Goal: Transaction & Acquisition: Purchase product/service

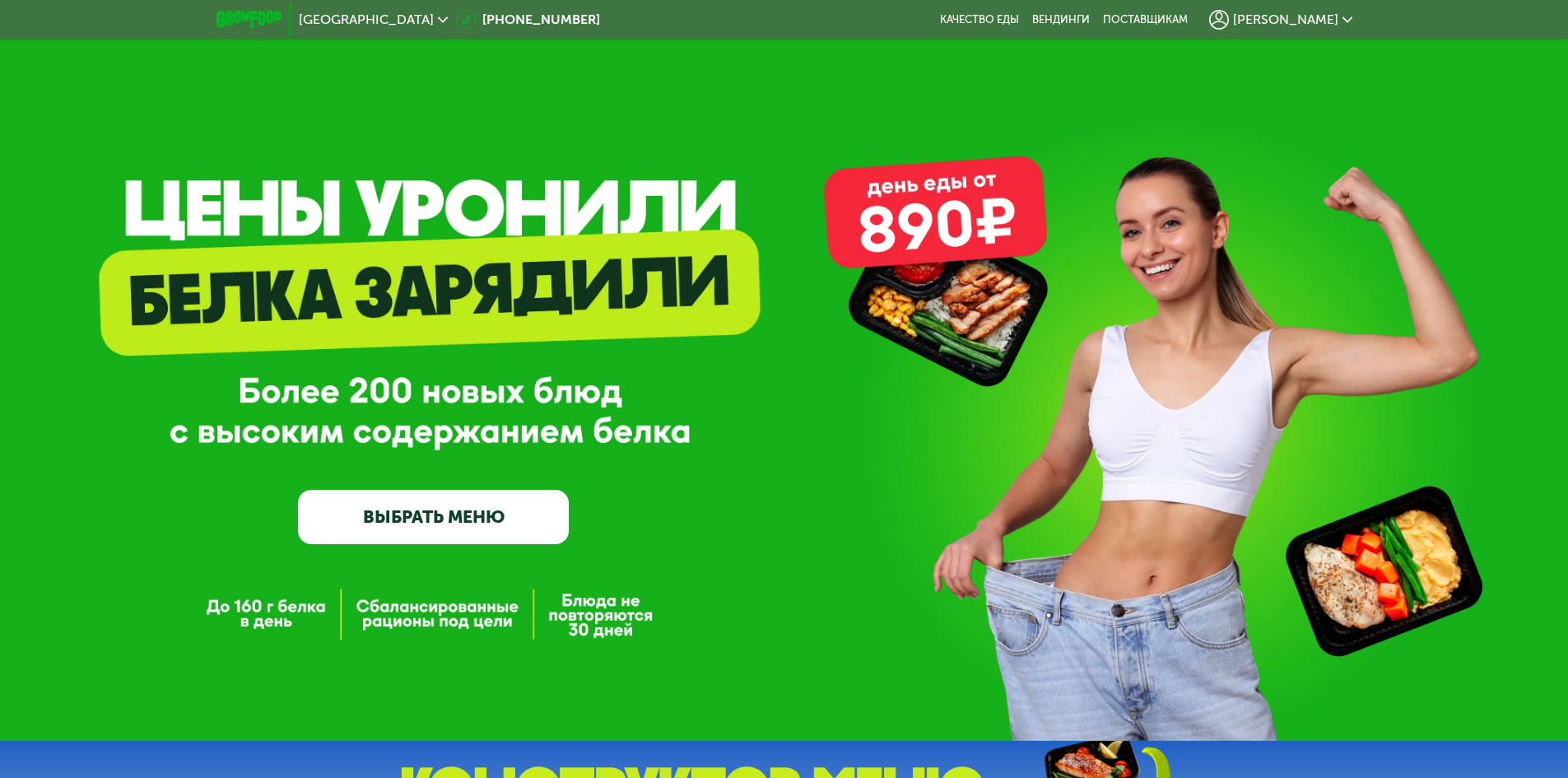
click at [1329, 21] on span "[PERSON_NAME]" at bounding box center [1286, 20] width 106 height 13
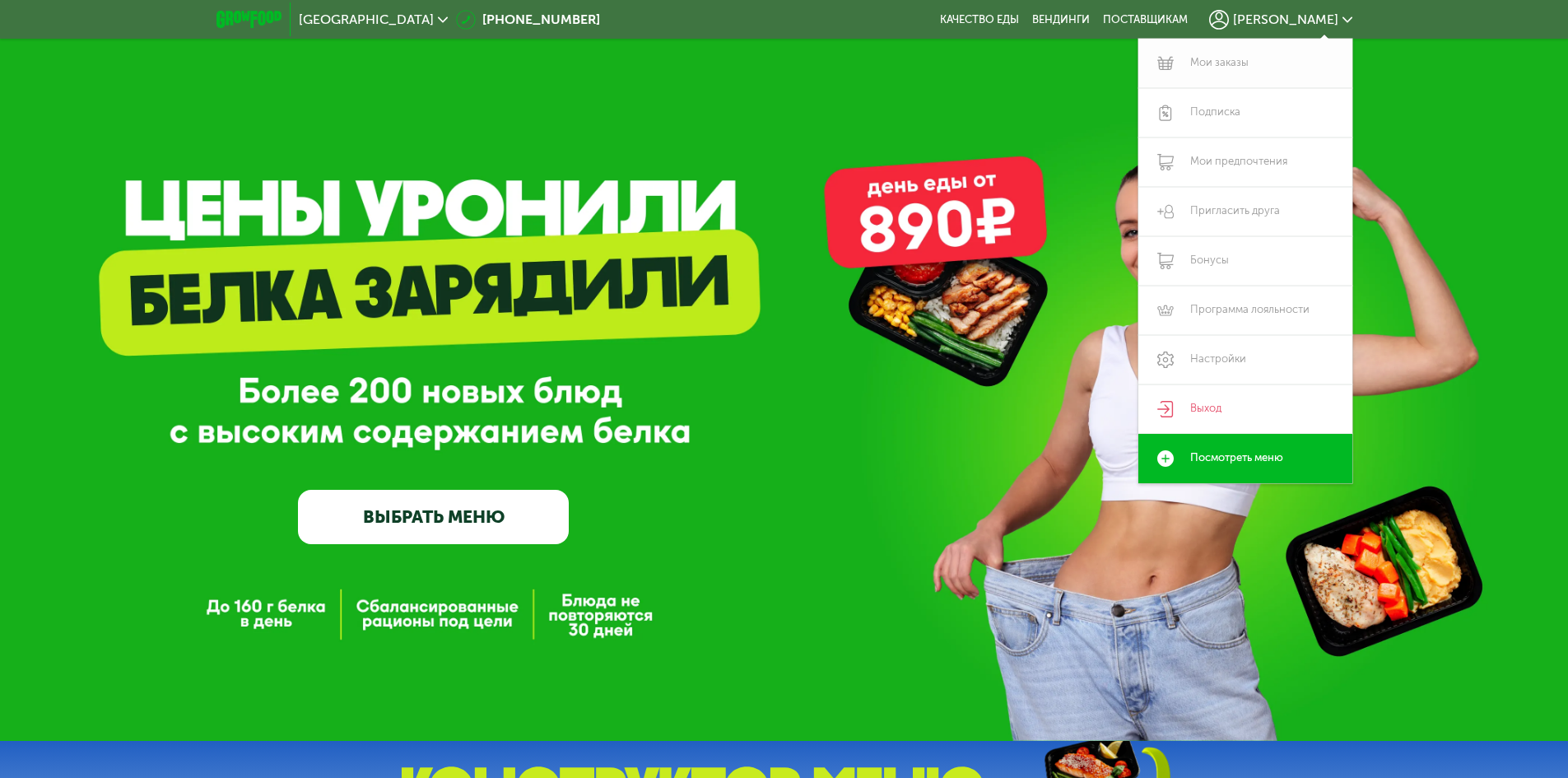
click at [1249, 67] on link "Мои заказы" at bounding box center [1246, 63] width 214 height 49
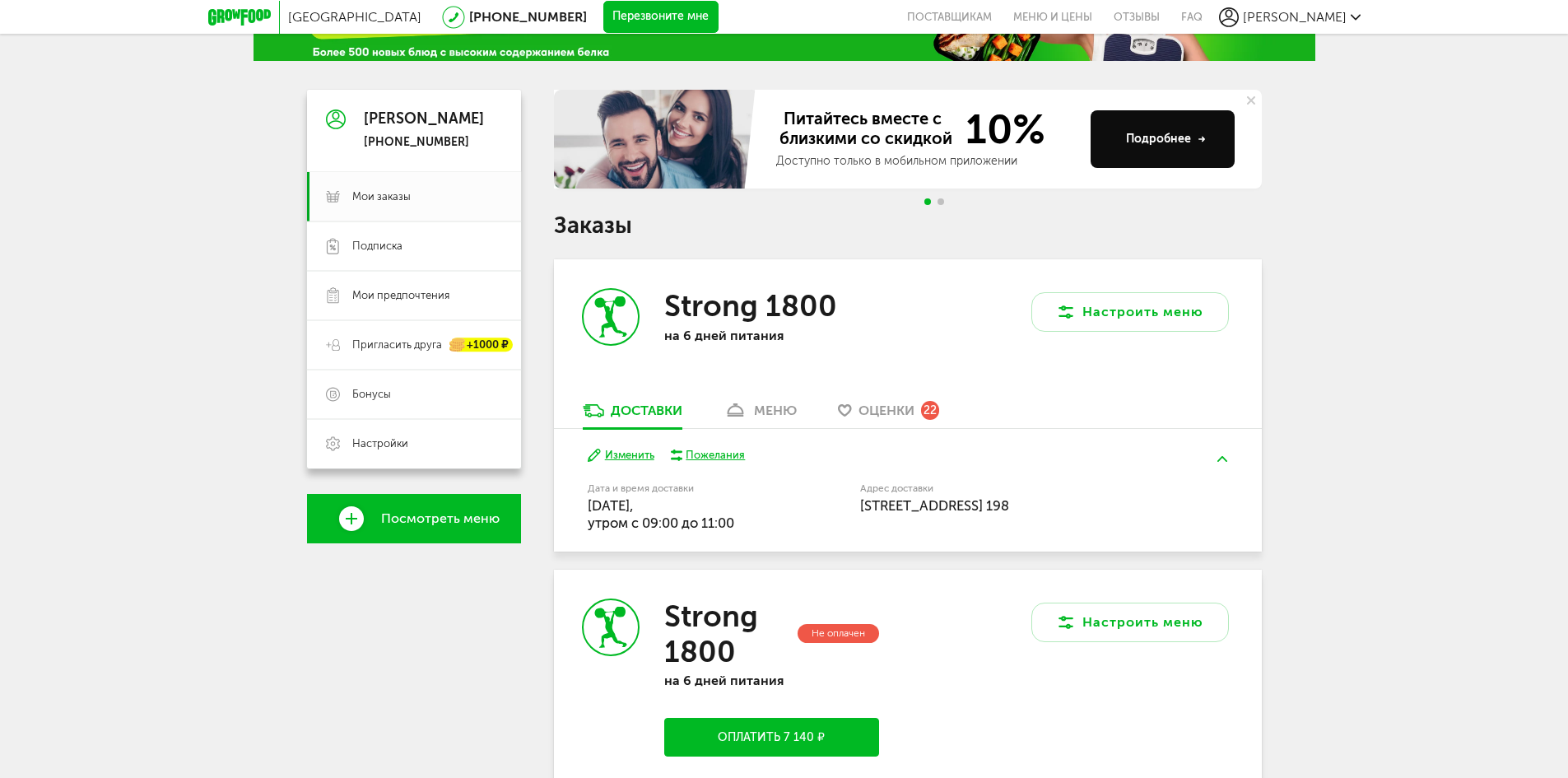
scroll to position [247, 0]
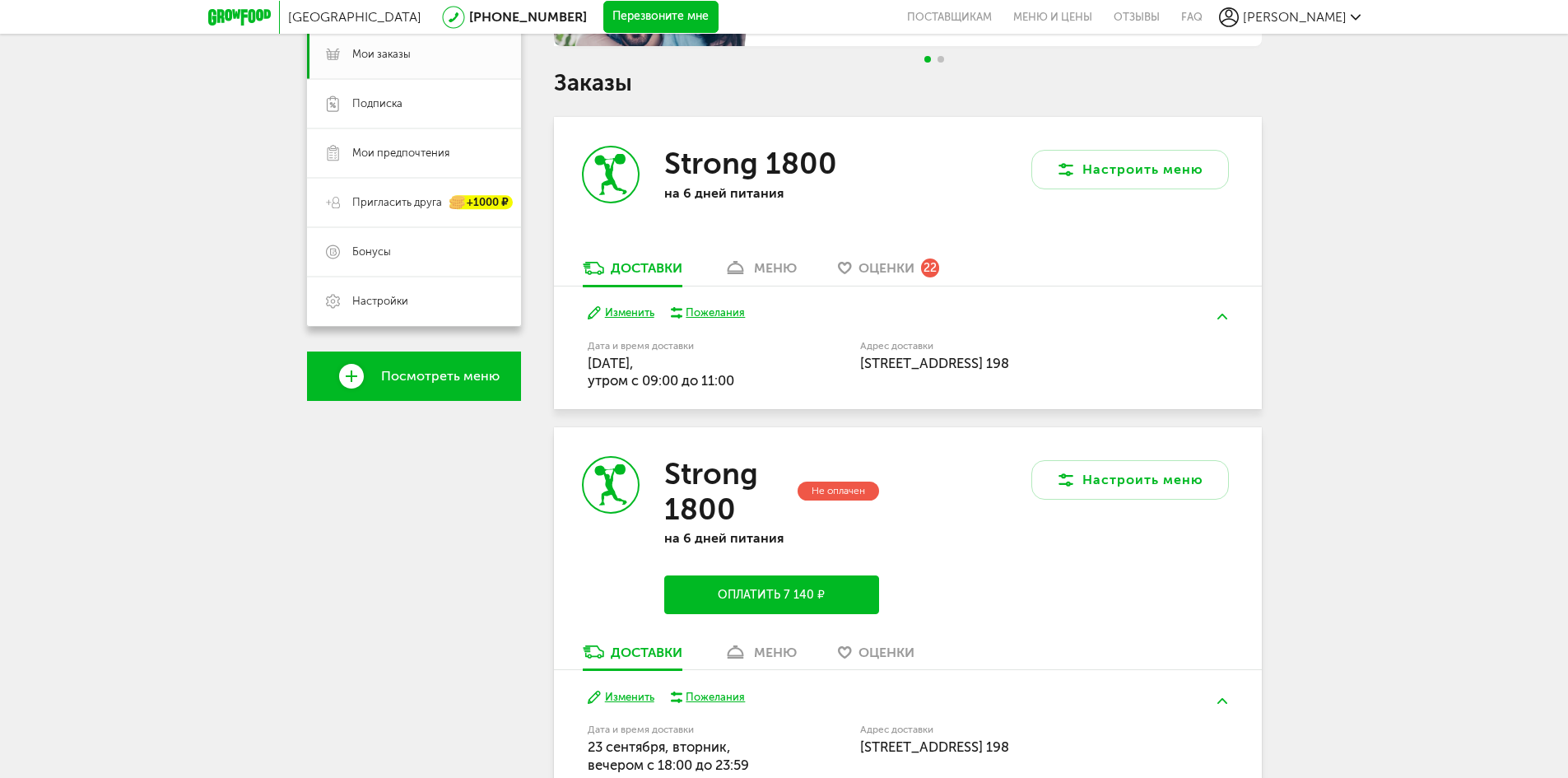
click at [894, 251] on div "Strong 1800 на 6 дней питания" at bounding box center [730, 188] width 354 height 143
click at [888, 270] on span "Оценки" at bounding box center [886, 268] width 56 height 16
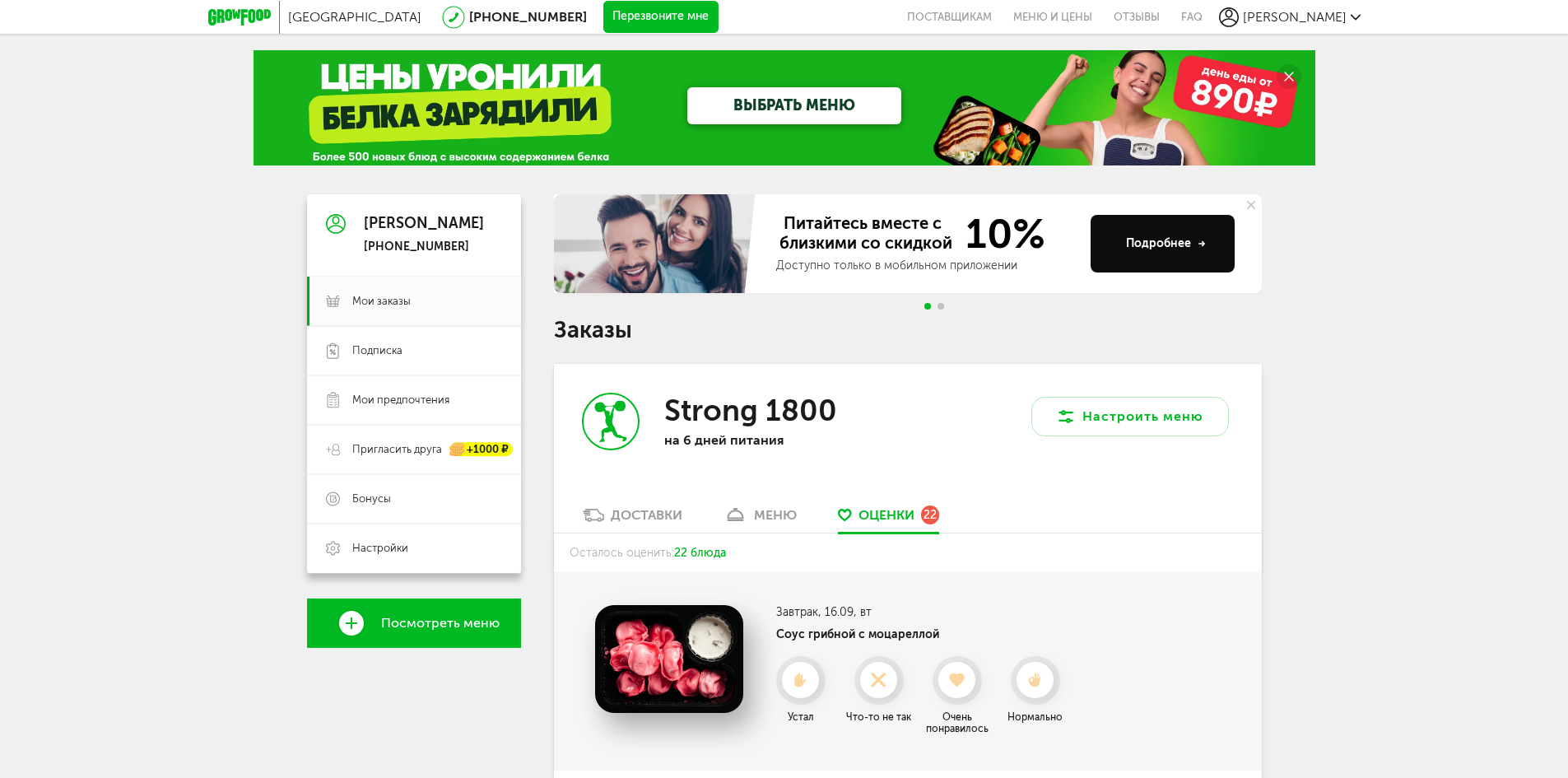
click at [629, 518] on div "Доставки" at bounding box center [646, 514] width 72 height 16
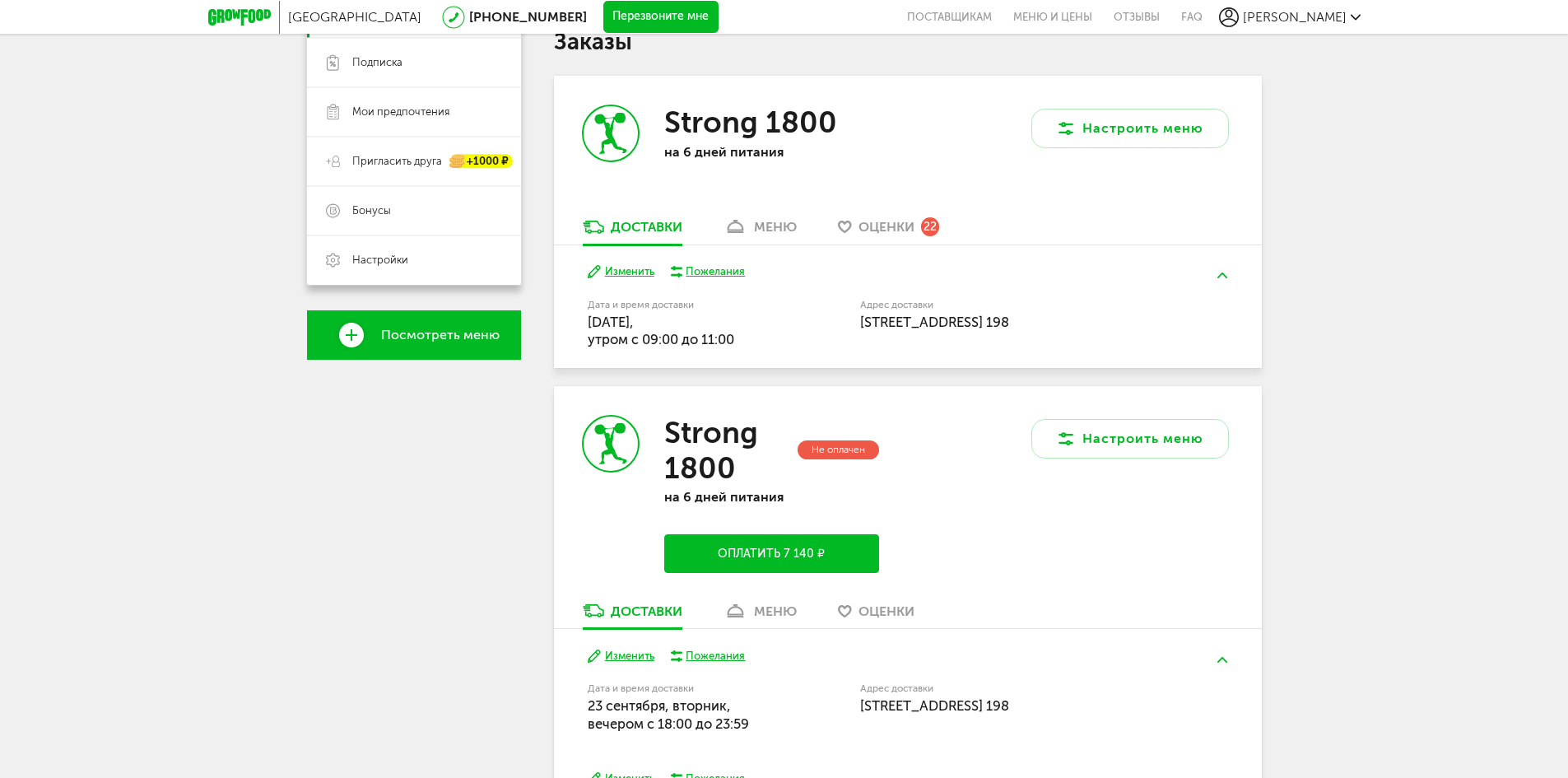
scroll to position [411, 0]
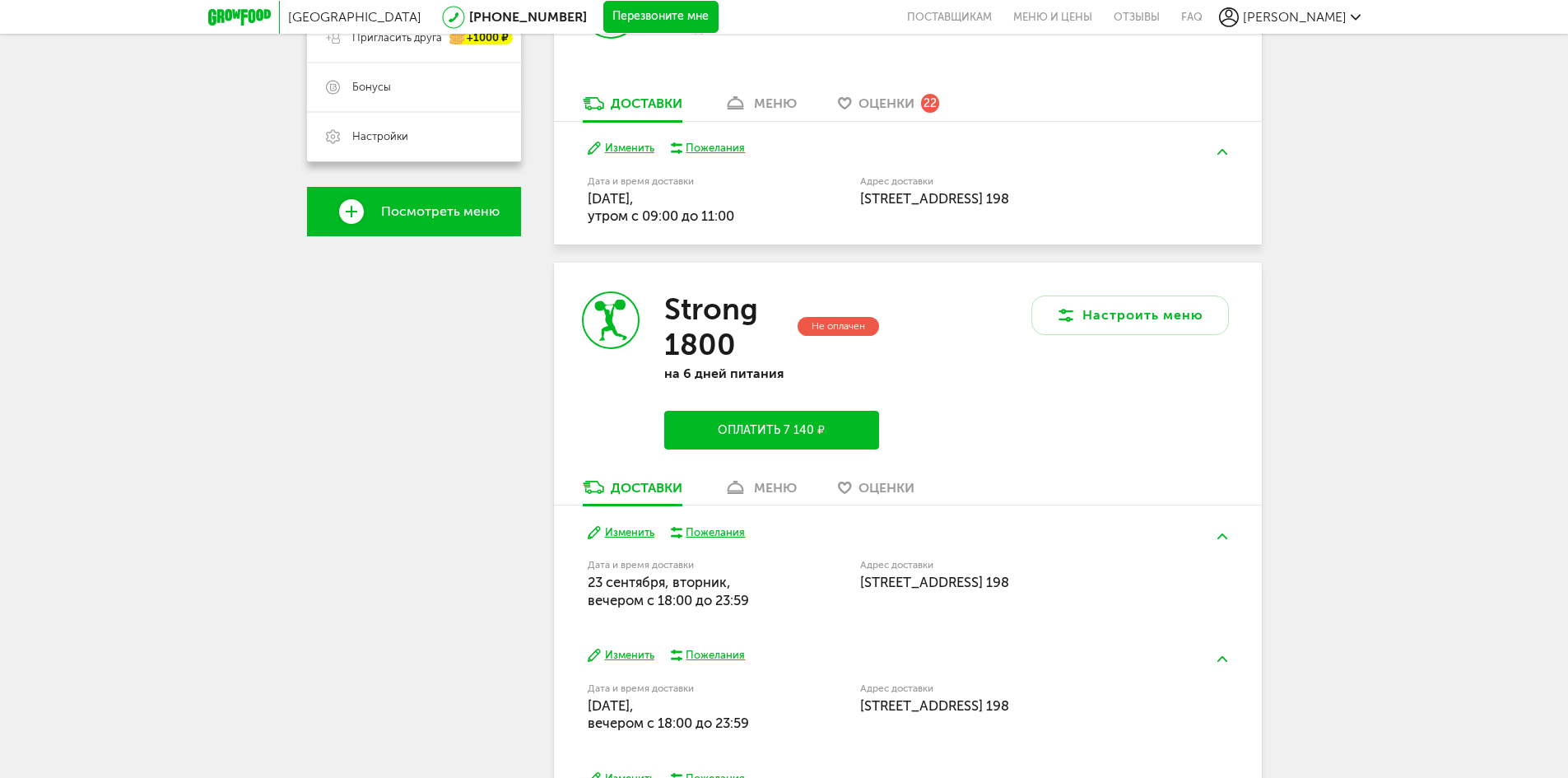
click at [676, 567] on label "Дата и время доставки" at bounding box center [682, 565] width 189 height 9
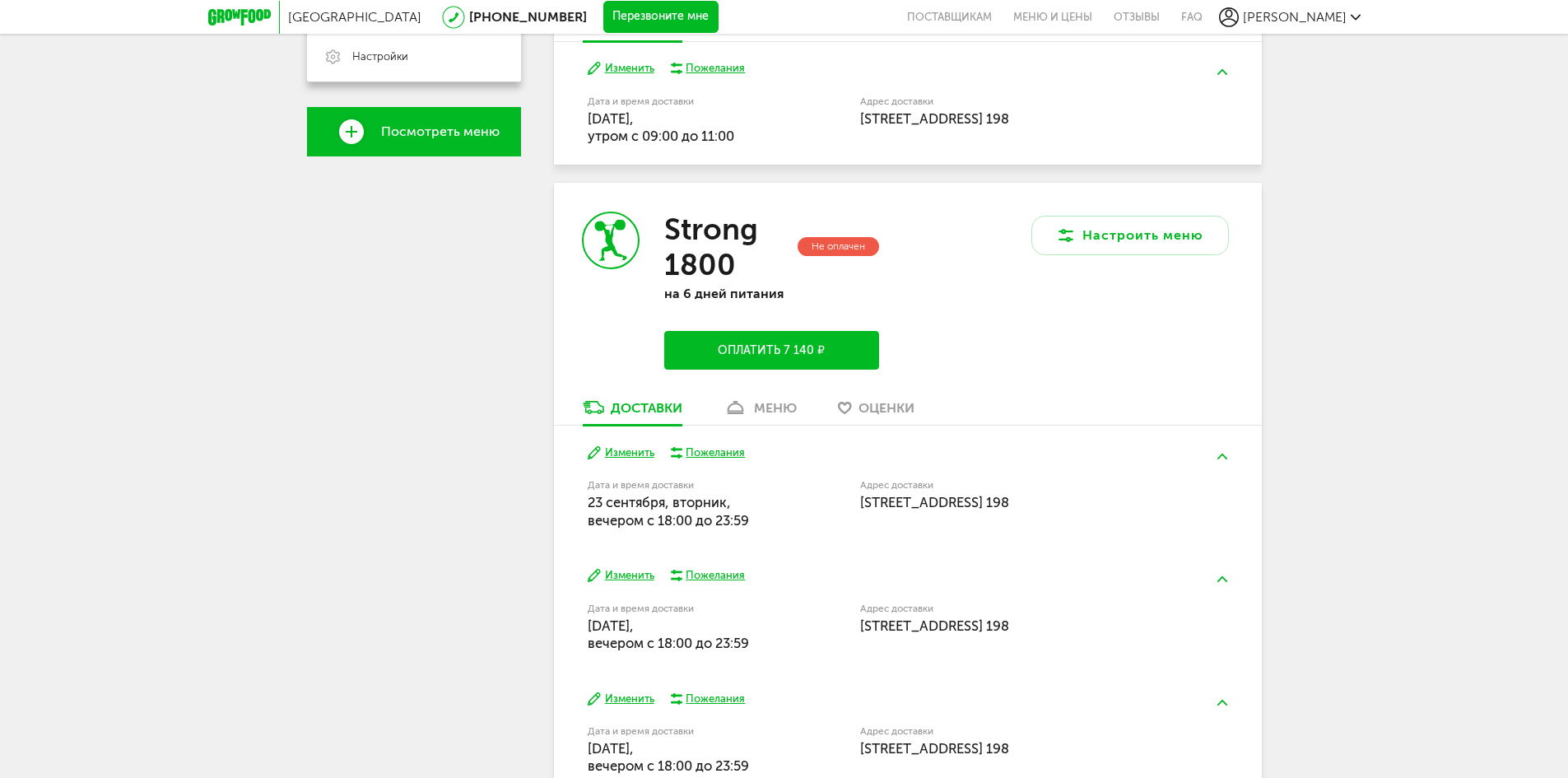
scroll to position [494, 0]
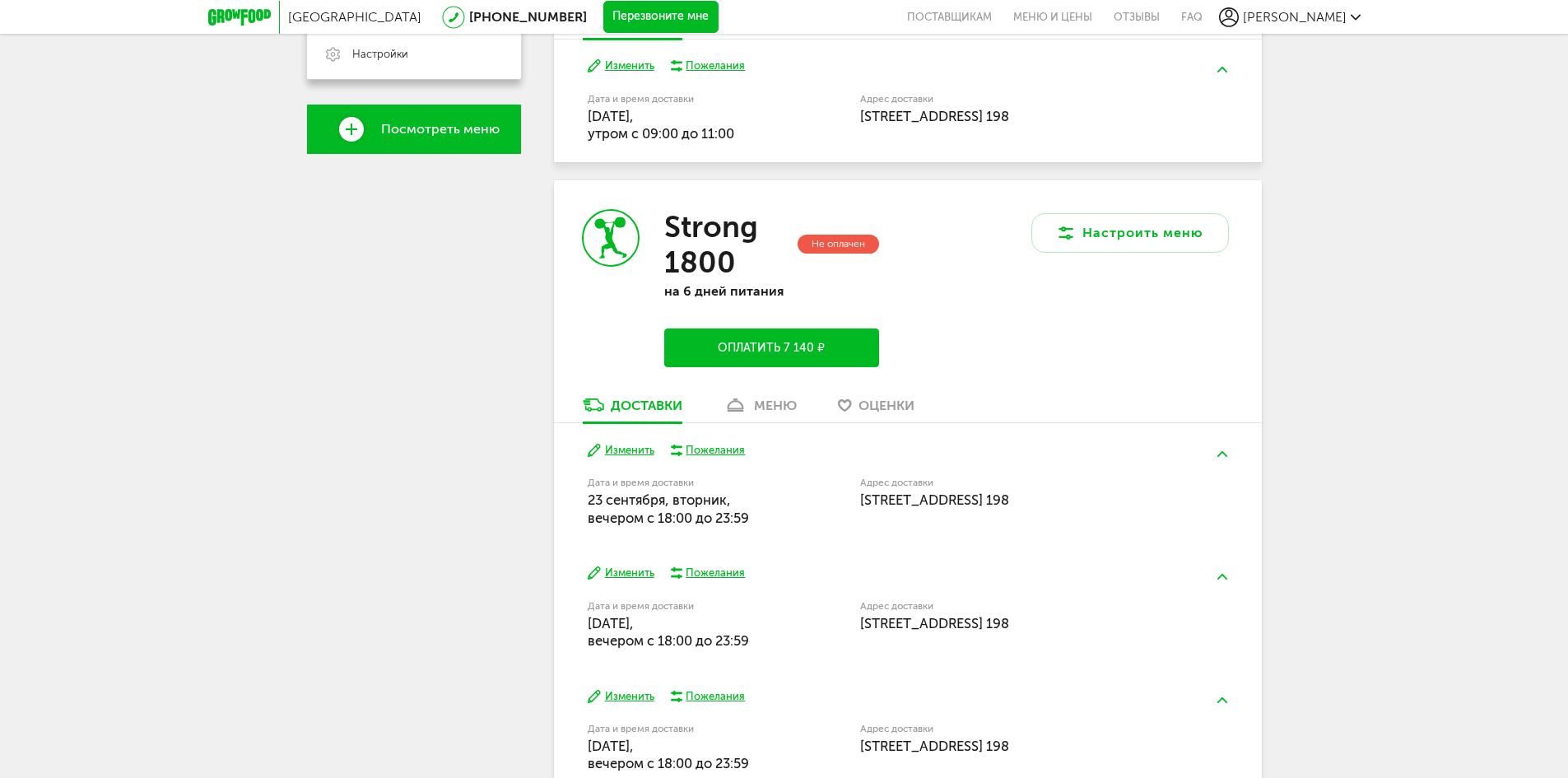
click at [628, 451] on button "Изменить" at bounding box center [621, 450] width 67 height 16
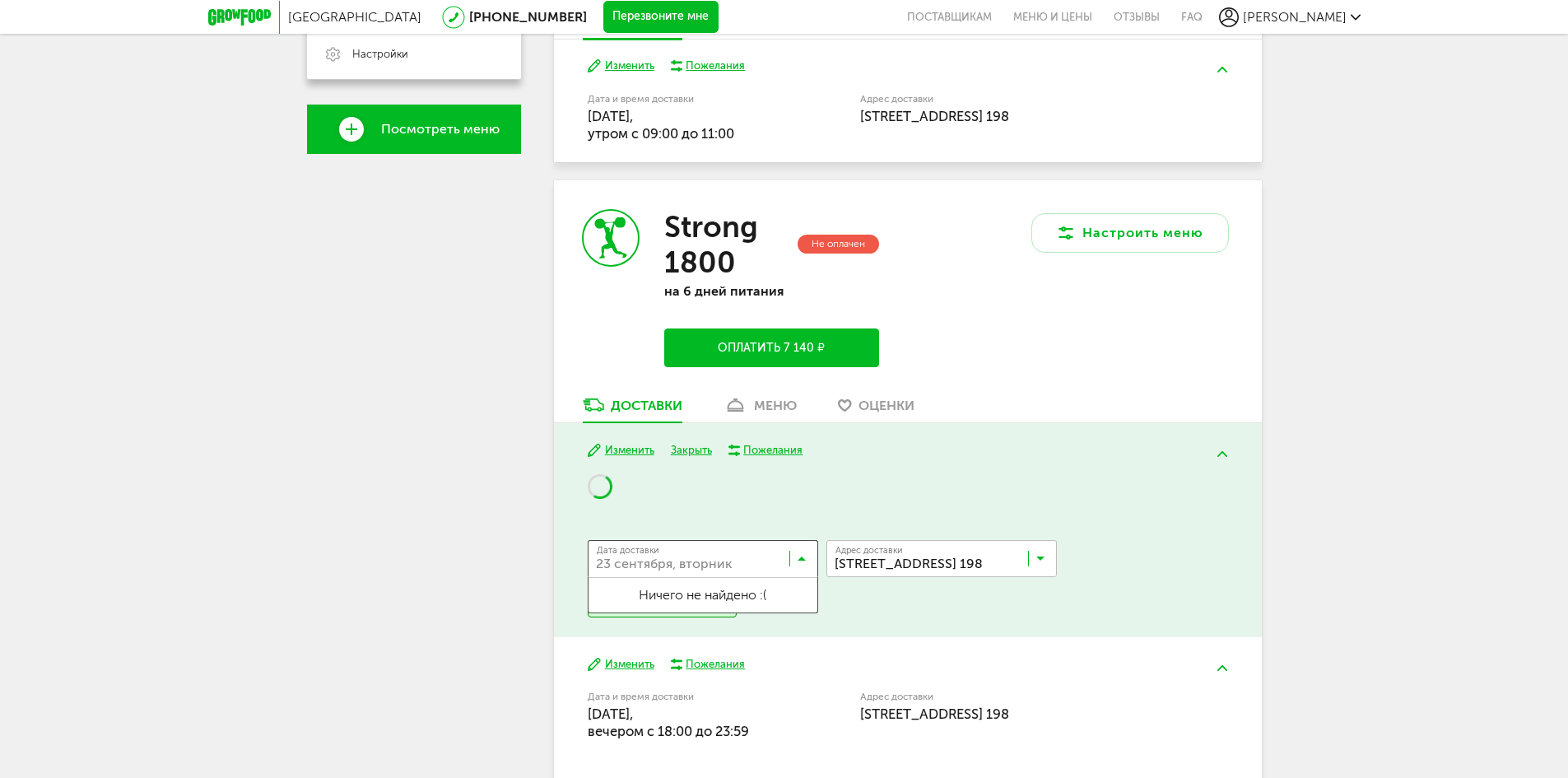
click at [811, 547] on div "Дата доставки [DATE] Загрузка..." at bounding box center [703, 558] width 231 height 37
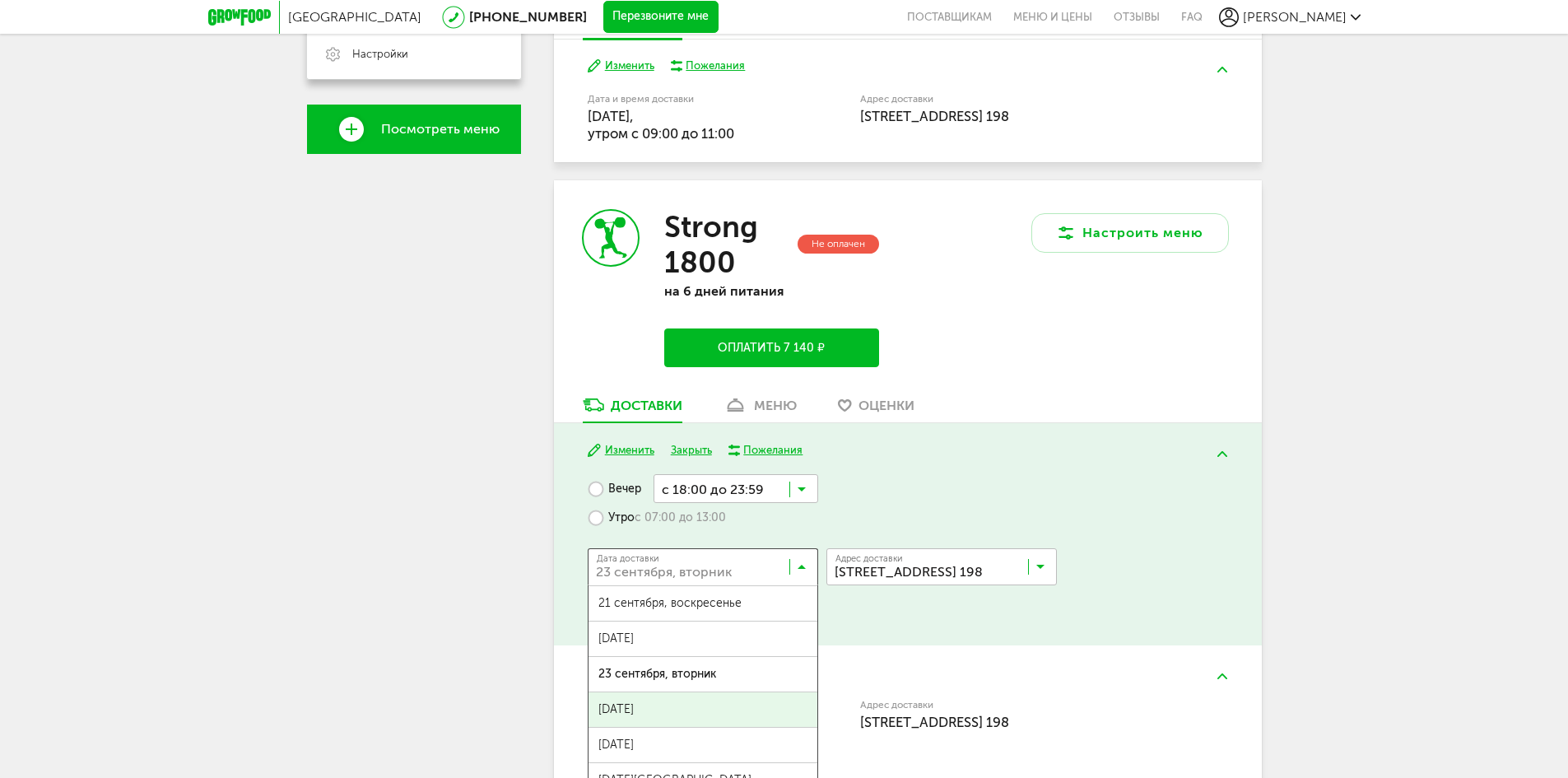
click at [661, 712] on span "[DATE]" at bounding box center [703, 710] width 229 height 35
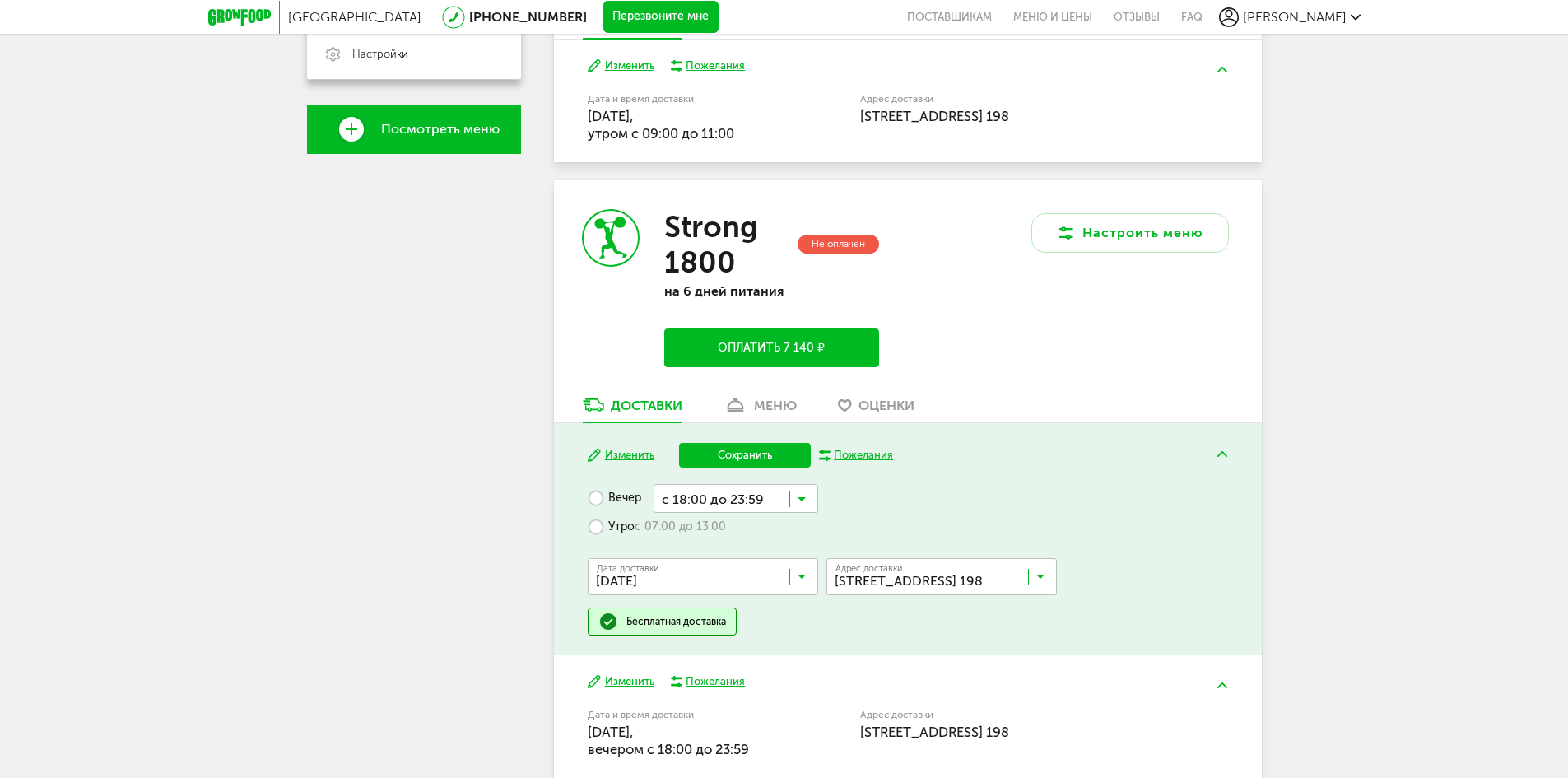
click at [614, 530] on label "Утро с 07:00 до 13:00" at bounding box center [657, 527] width 138 height 29
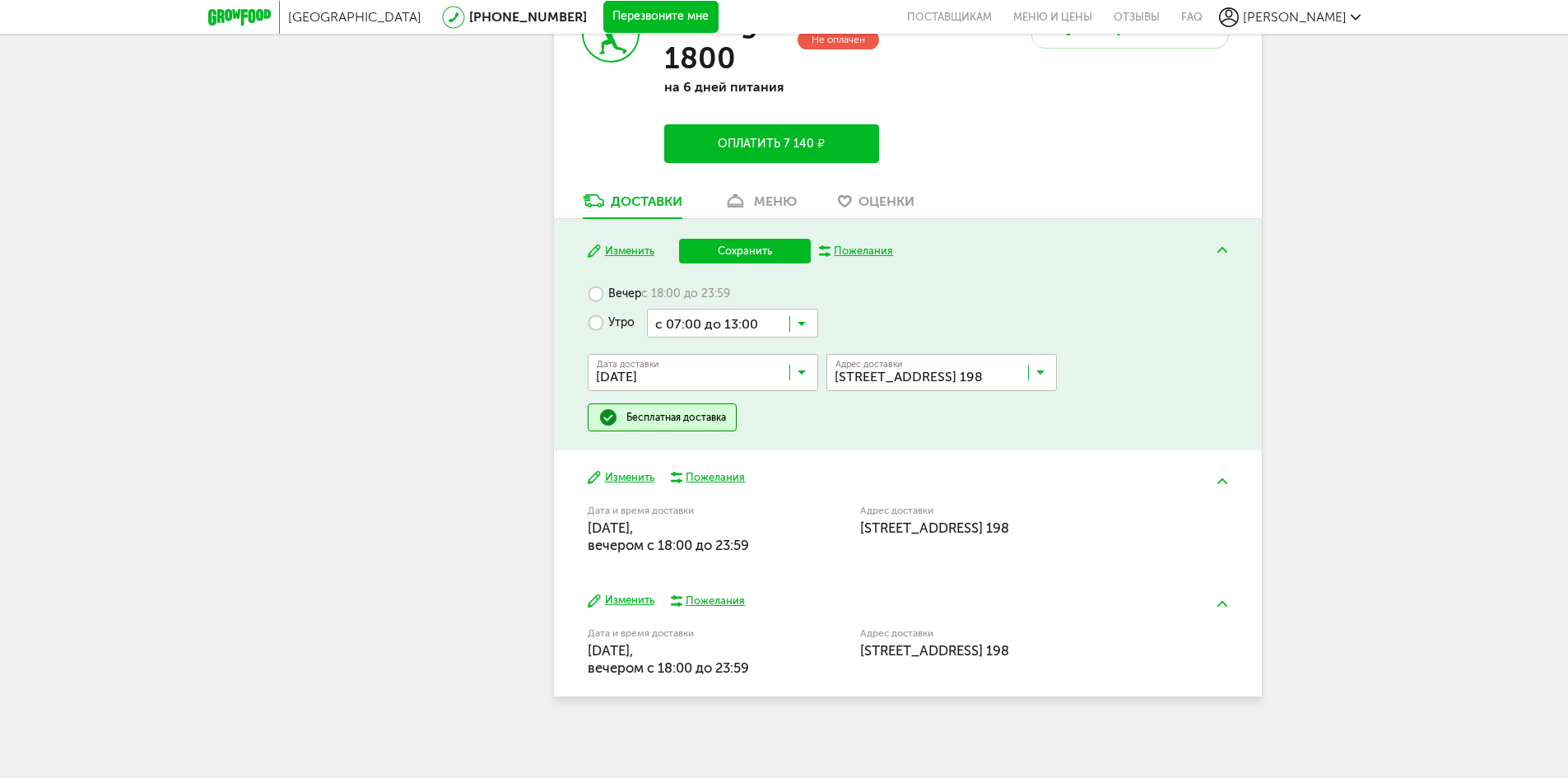
scroll to position [701, 0]
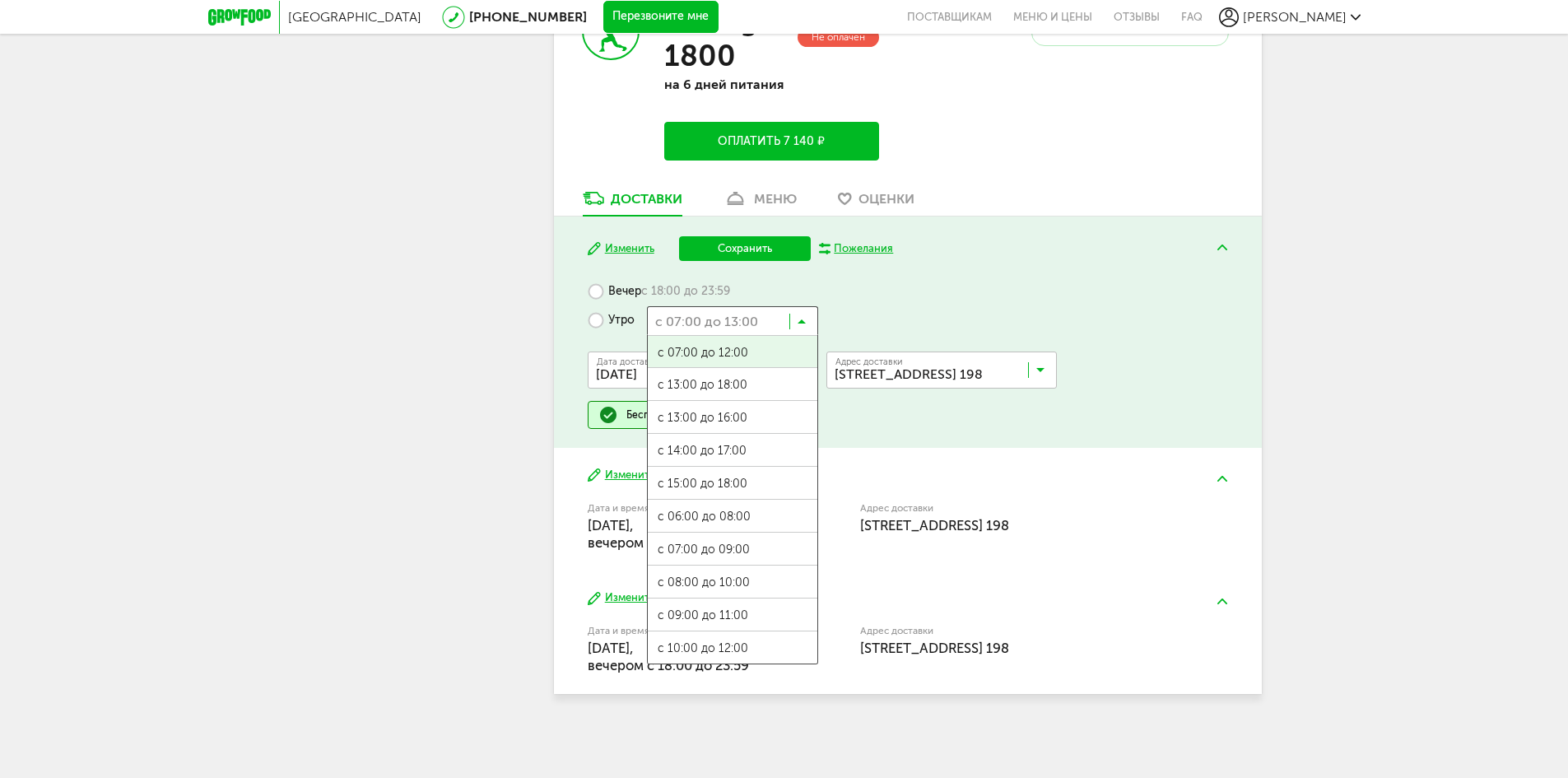
click at [800, 325] on icon at bounding box center [802, 325] width 8 height 16
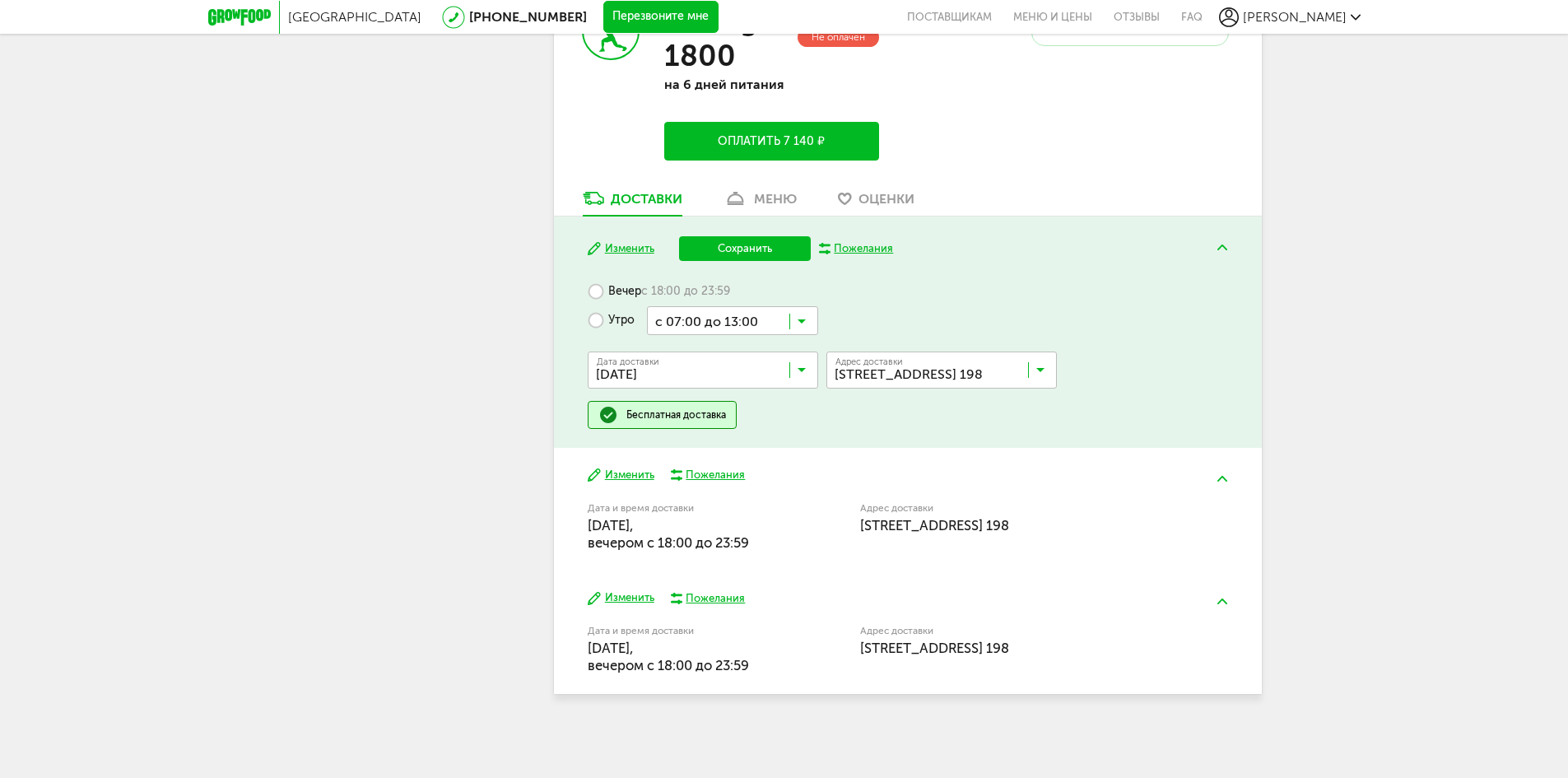
click at [779, 306] on input "Search for option" at bounding box center [733, 320] width 171 height 28
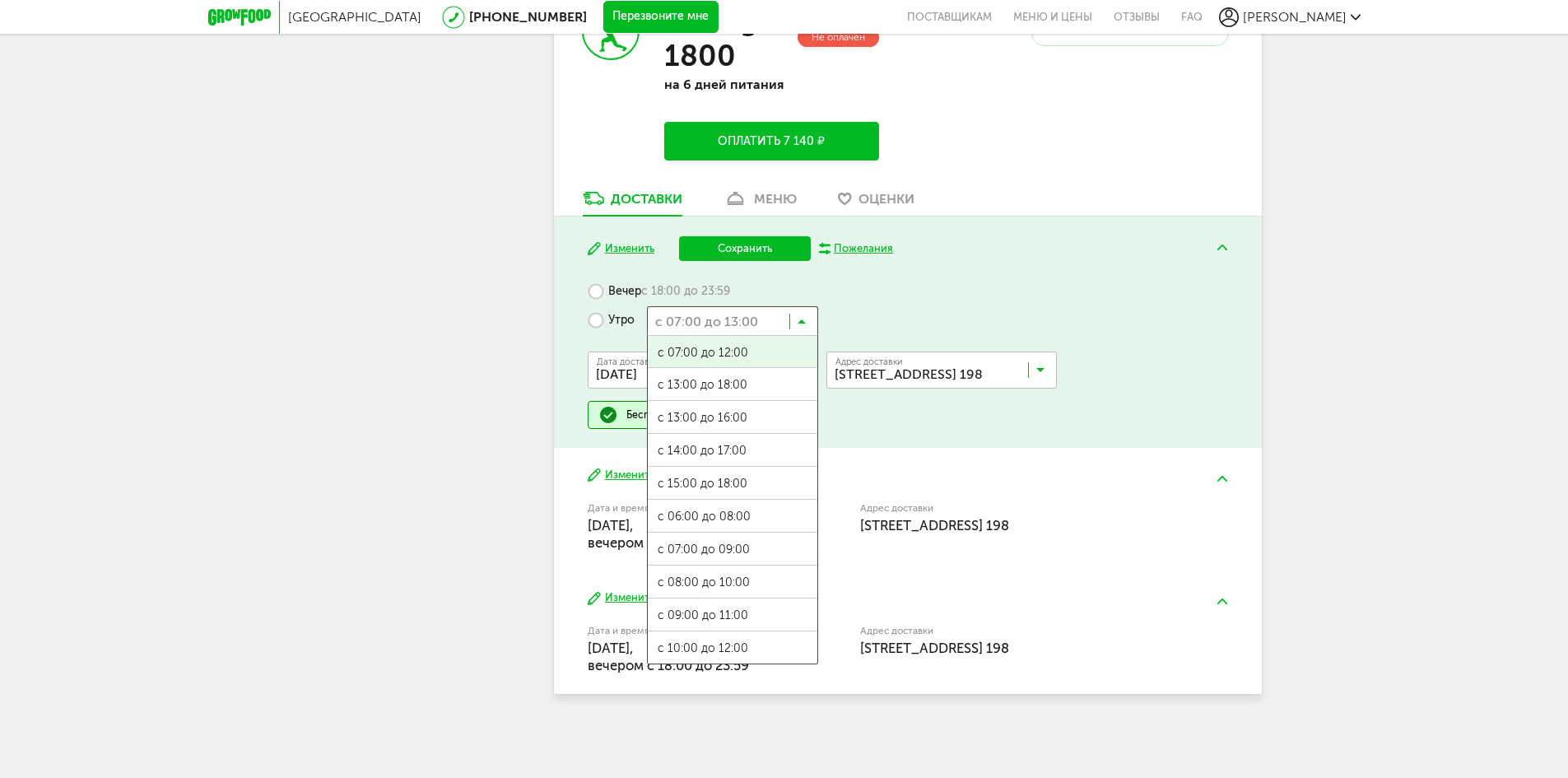
click at [794, 318] on input "Search for option" at bounding box center [733, 320] width 171 height 28
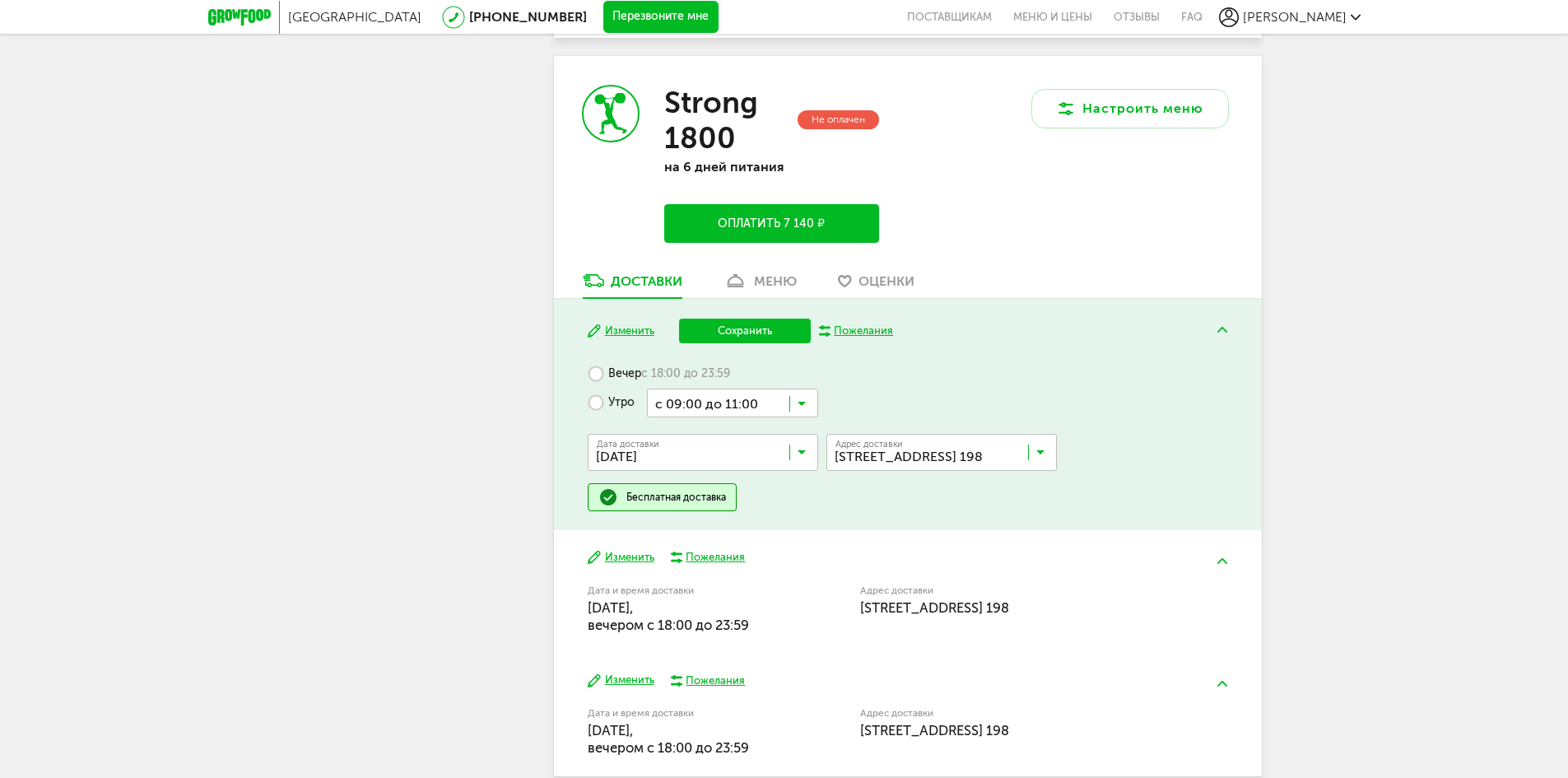
scroll to position [0, 0]
click at [688, 660] on ul "с 07:00 до 12:00 с 13:00 до 18:00 с 13:00 до 16:00 с 14:00 до 17:00 с 15:00 до …" at bounding box center [733, 581] width 171 height 329
click at [739, 335] on button "Сохранить" at bounding box center [745, 330] width 132 height 25
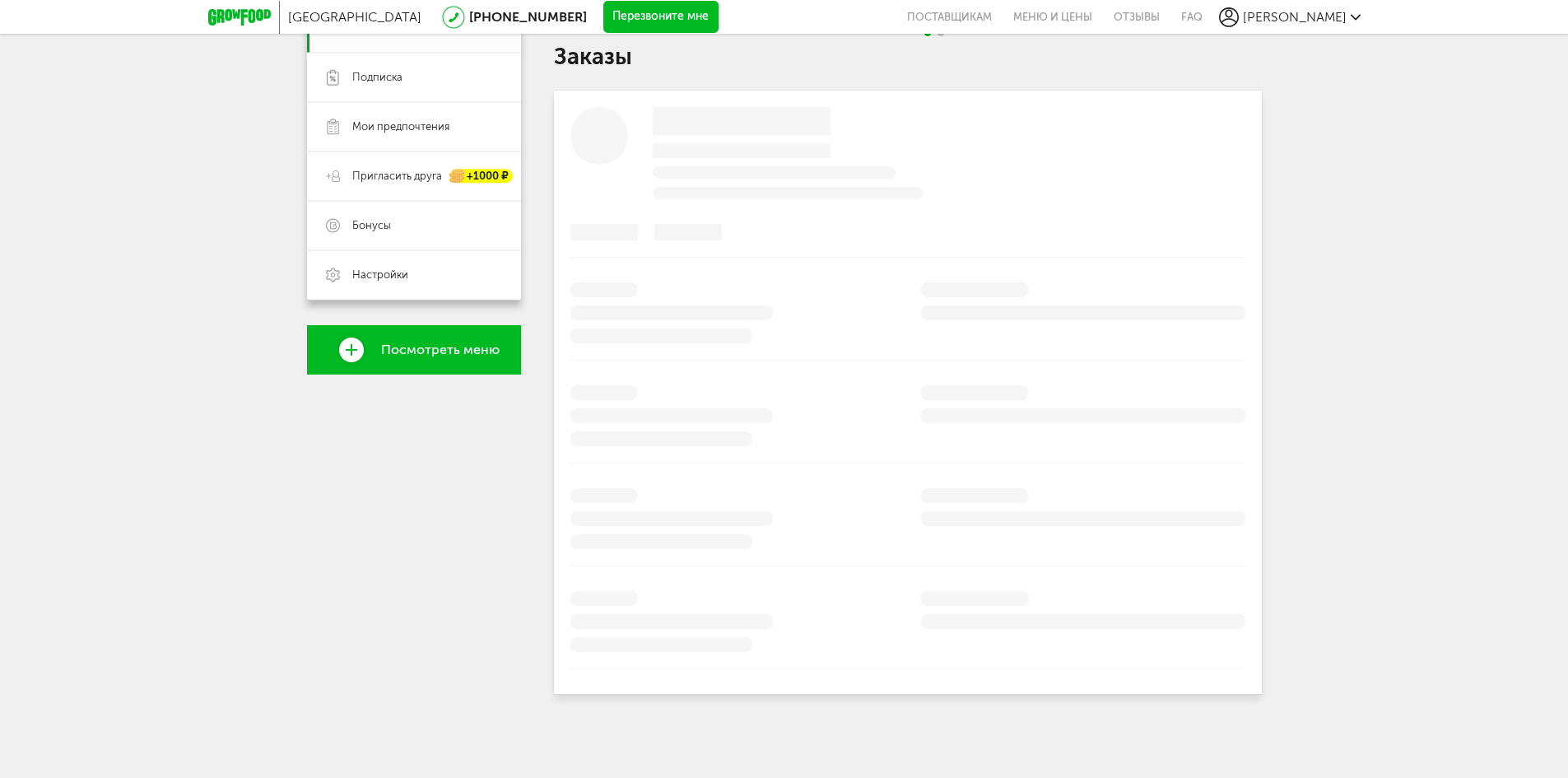
scroll to position [592, 0]
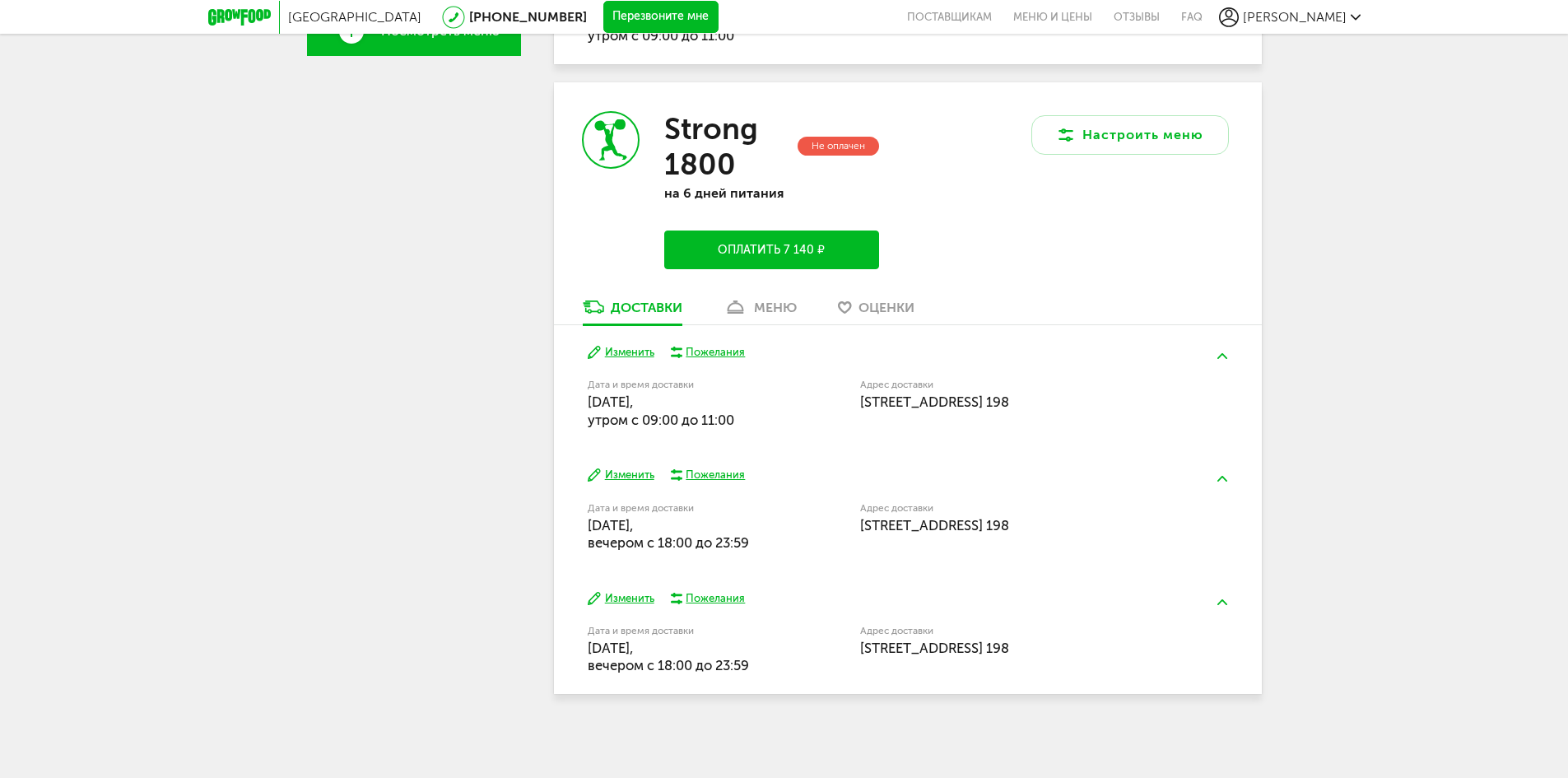
click at [623, 471] on button "Изменить" at bounding box center [621, 475] width 67 height 16
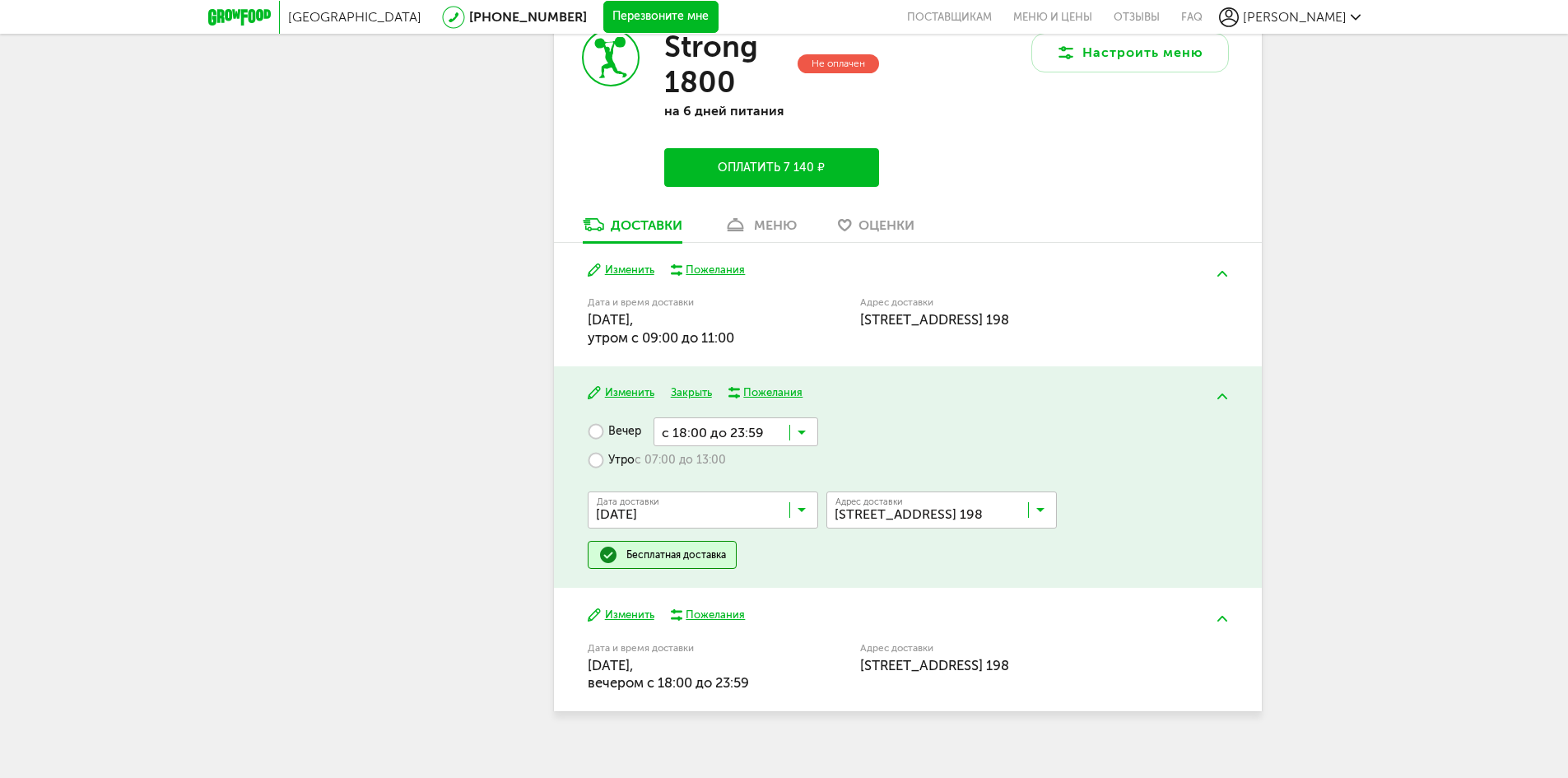
scroll to position [691, 0]
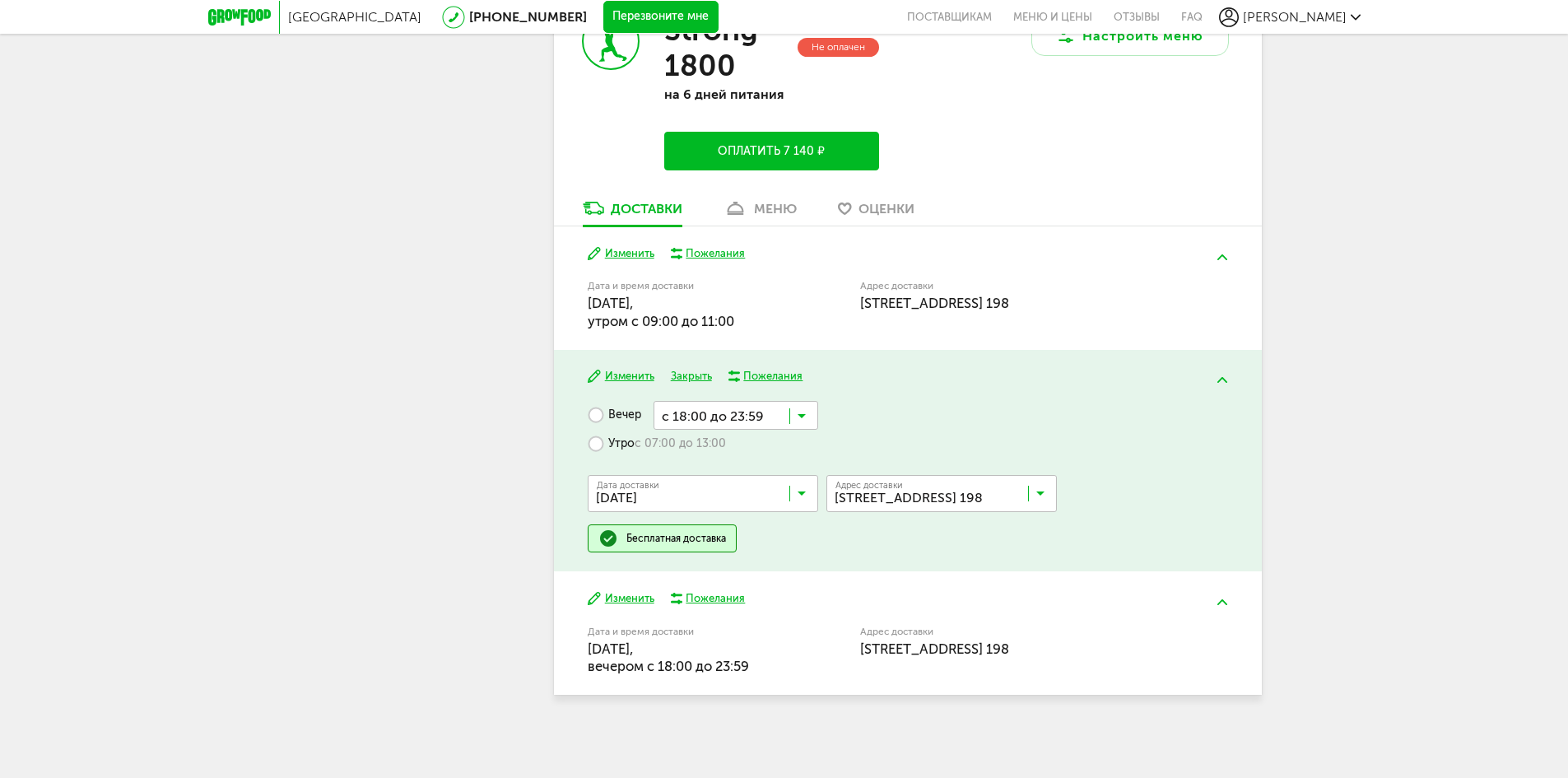
click at [803, 494] on icon at bounding box center [802, 497] width 8 height 16
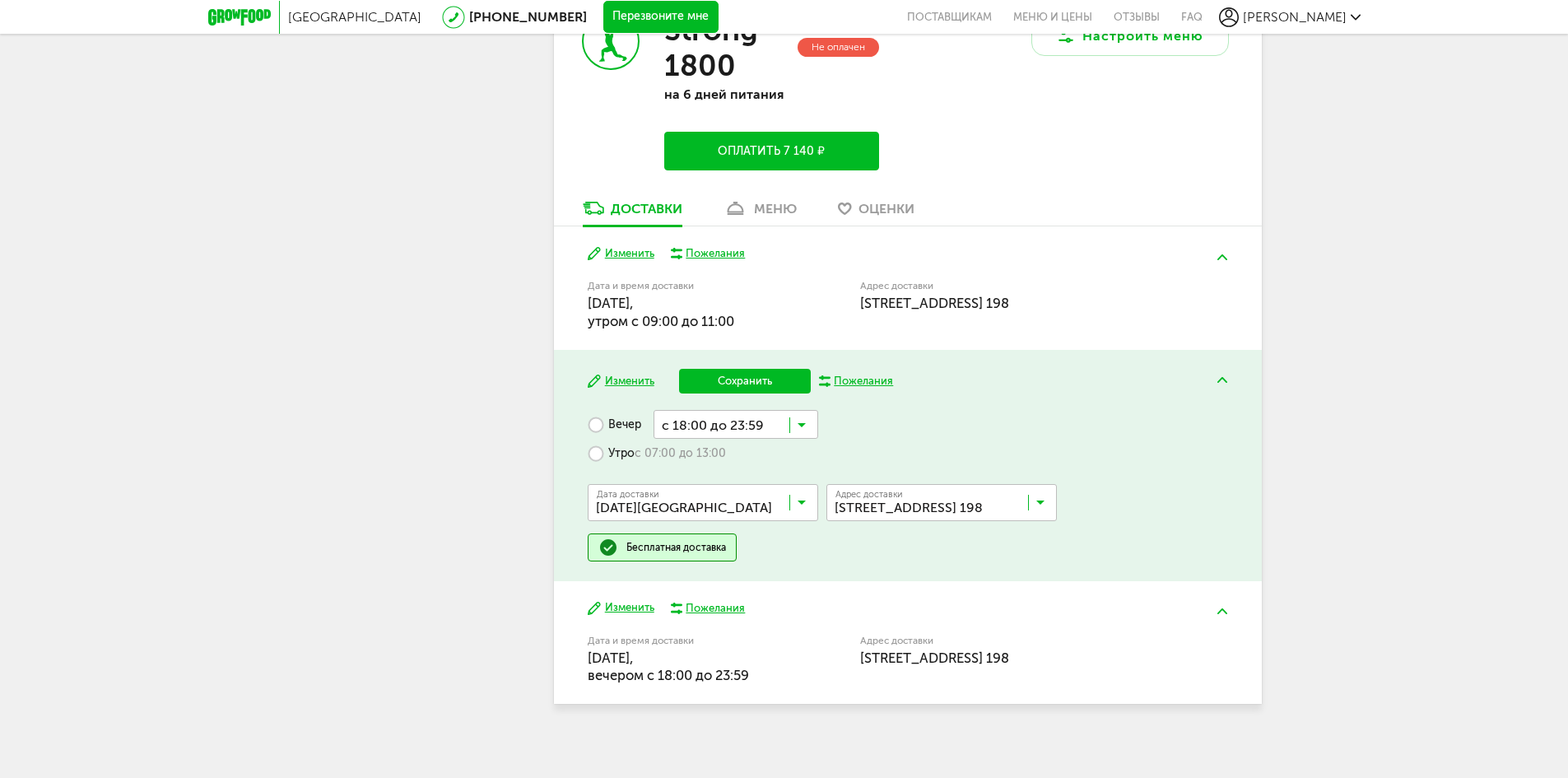
click at [635, 571] on span "[DATE][GEOGRAPHIC_DATA]" at bounding box center [703, 574] width 229 height 35
click at [596, 448] on label "Утро с 07:00 до 13:00" at bounding box center [657, 452] width 138 height 29
click at [806, 462] on div "с 07:00 до 13:00 Загрузка..." at bounding box center [733, 452] width 171 height 29
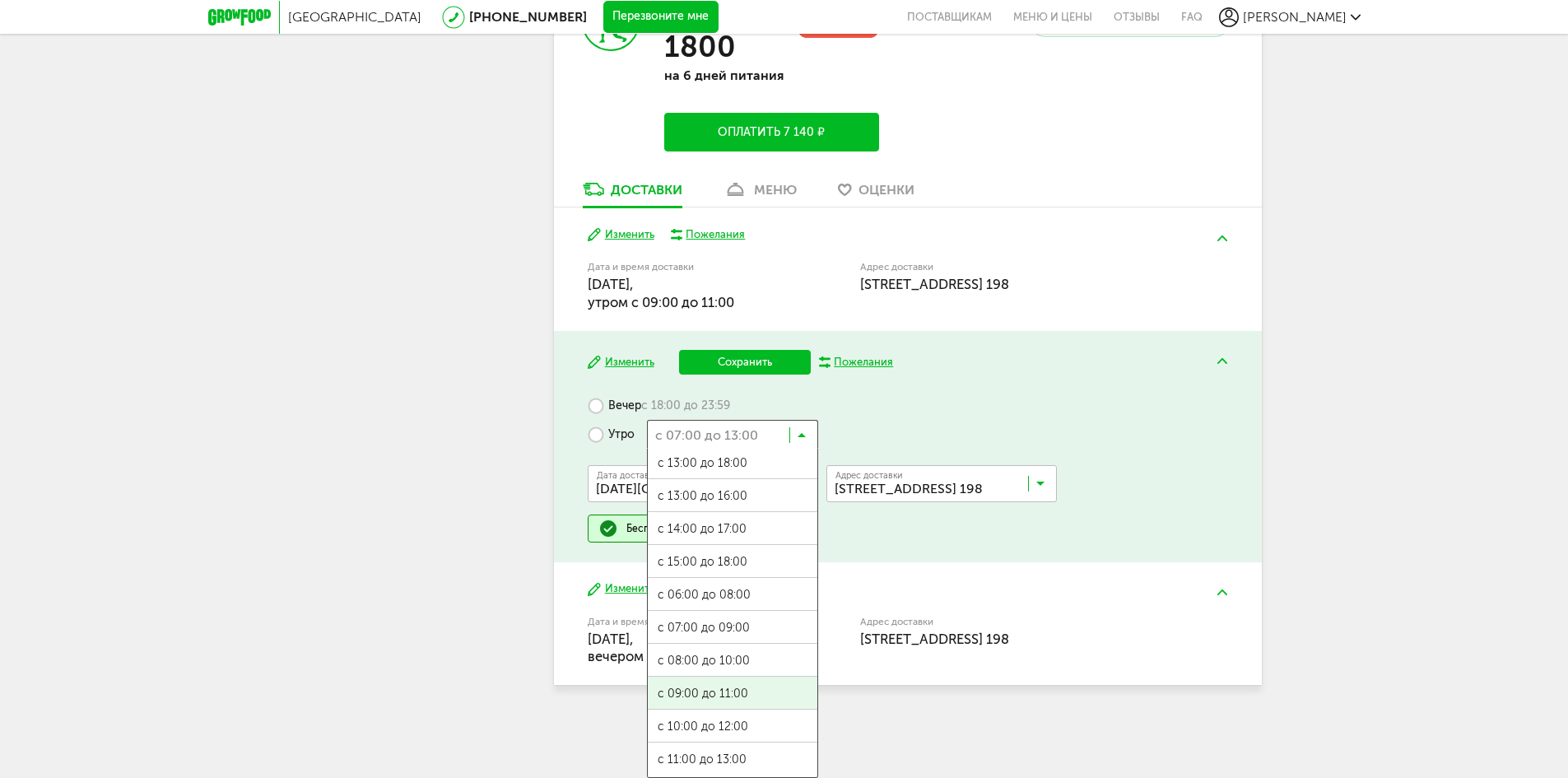
scroll to position [0, 0]
click at [704, 682] on ul "с 07:00 до 12:00 с 13:00 до 18:00 с 13:00 до 16:00 с 14:00 до 17:00 с 15:00 до …" at bounding box center [733, 612] width 171 height 329
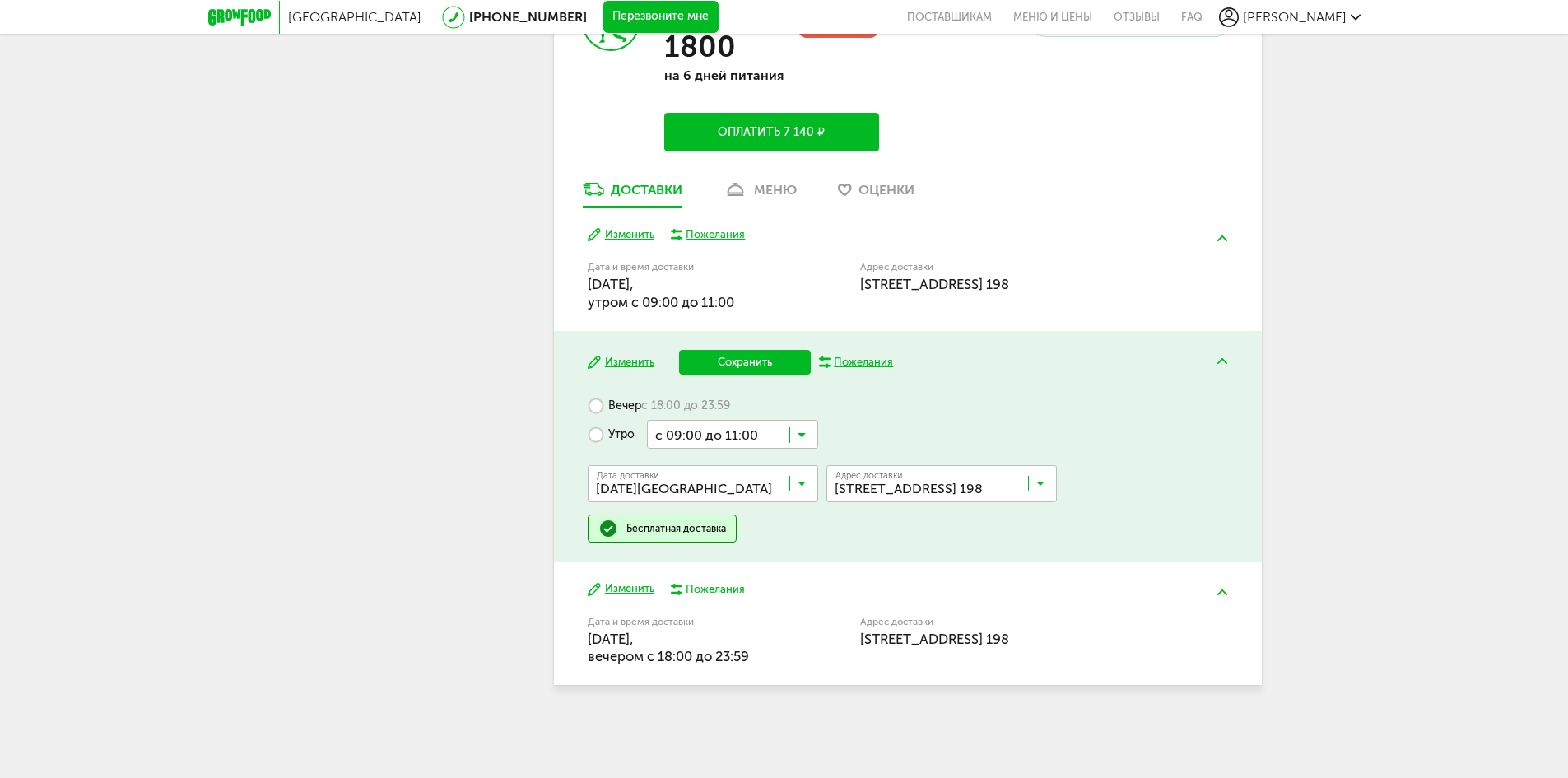
scroll to position [701, 0]
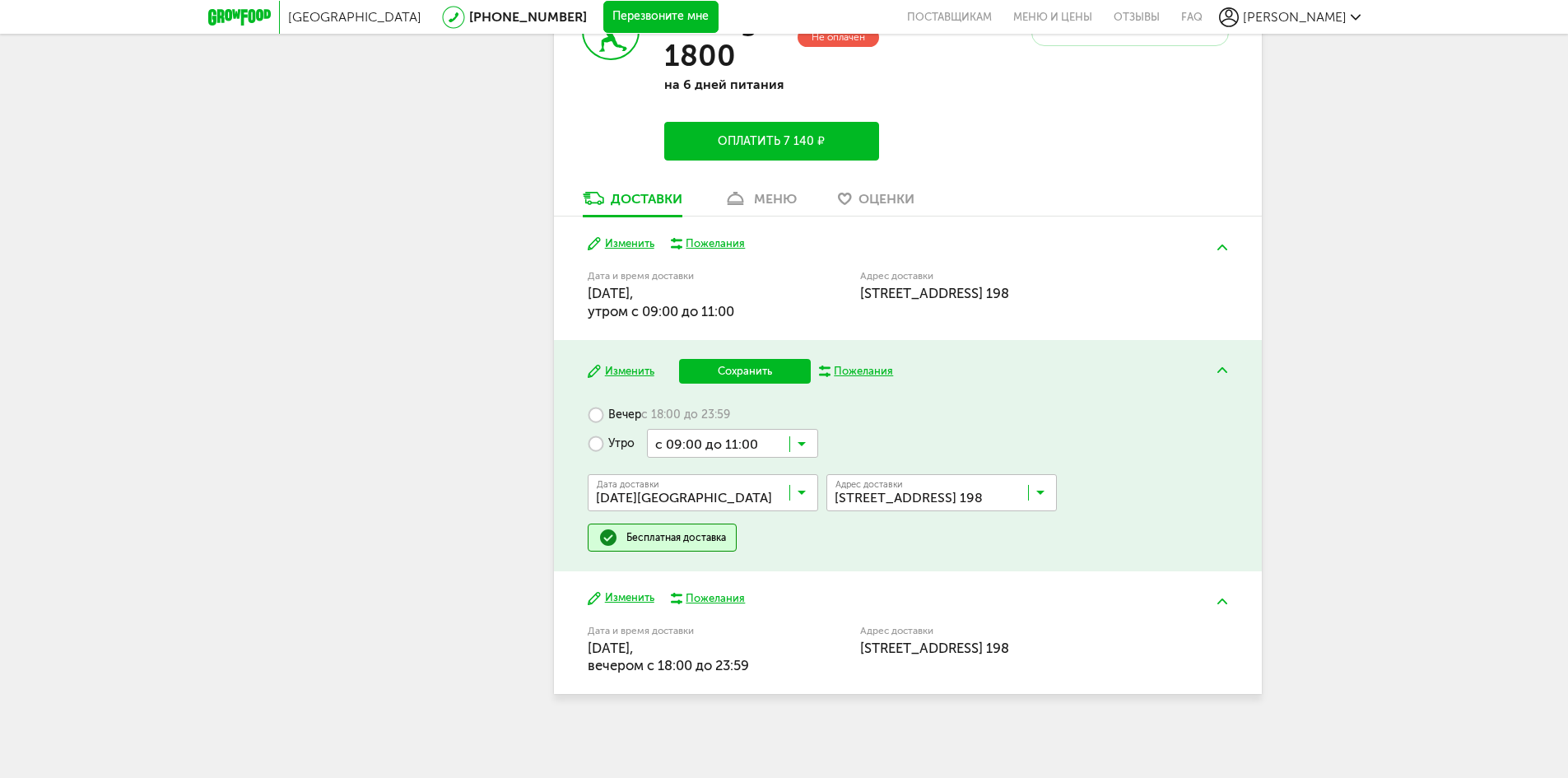
click at [735, 369] on button "Сохранить" at bounding box center [745, 371] width 132 height 25
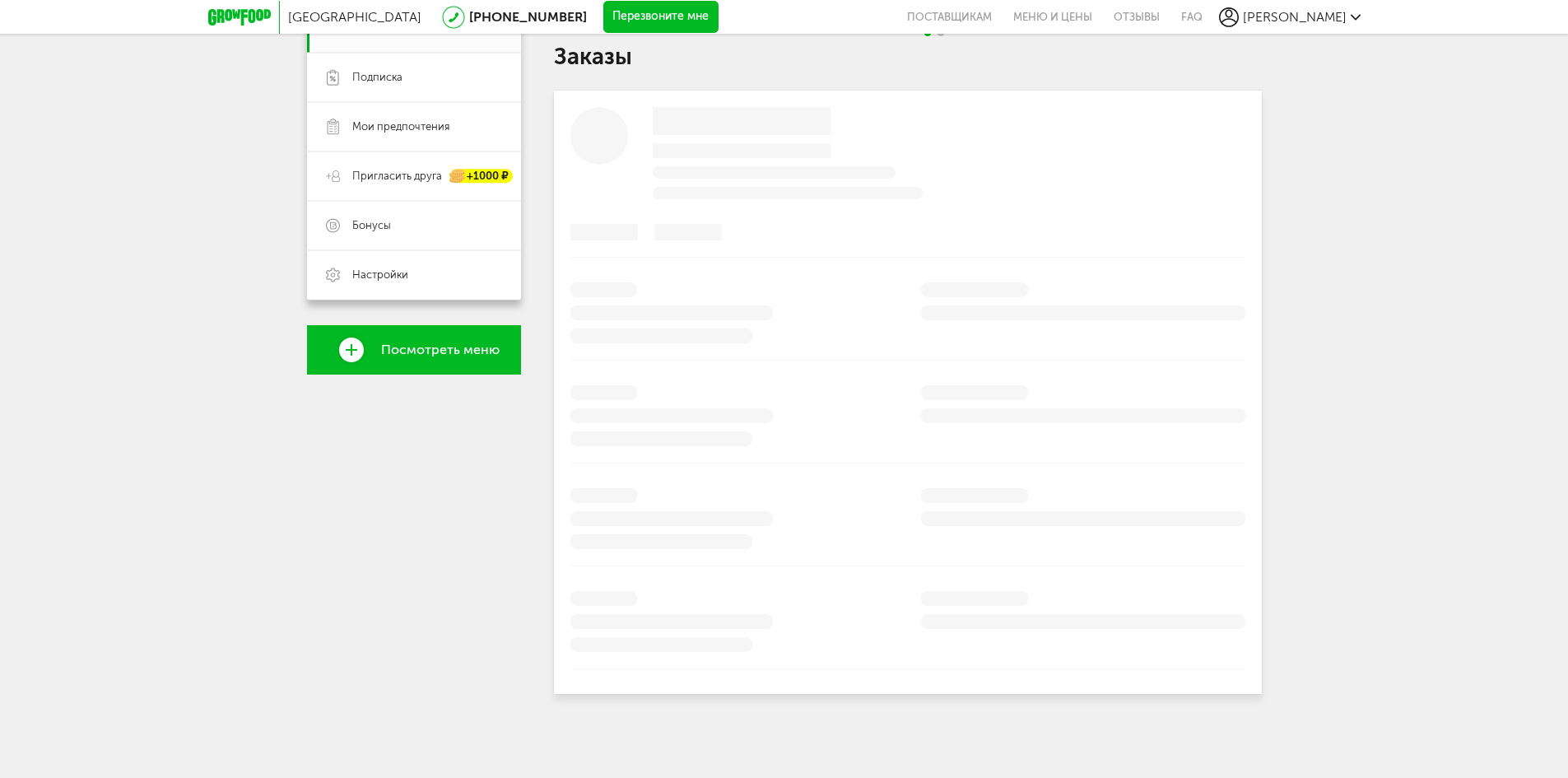
scroll to position [592, 0]
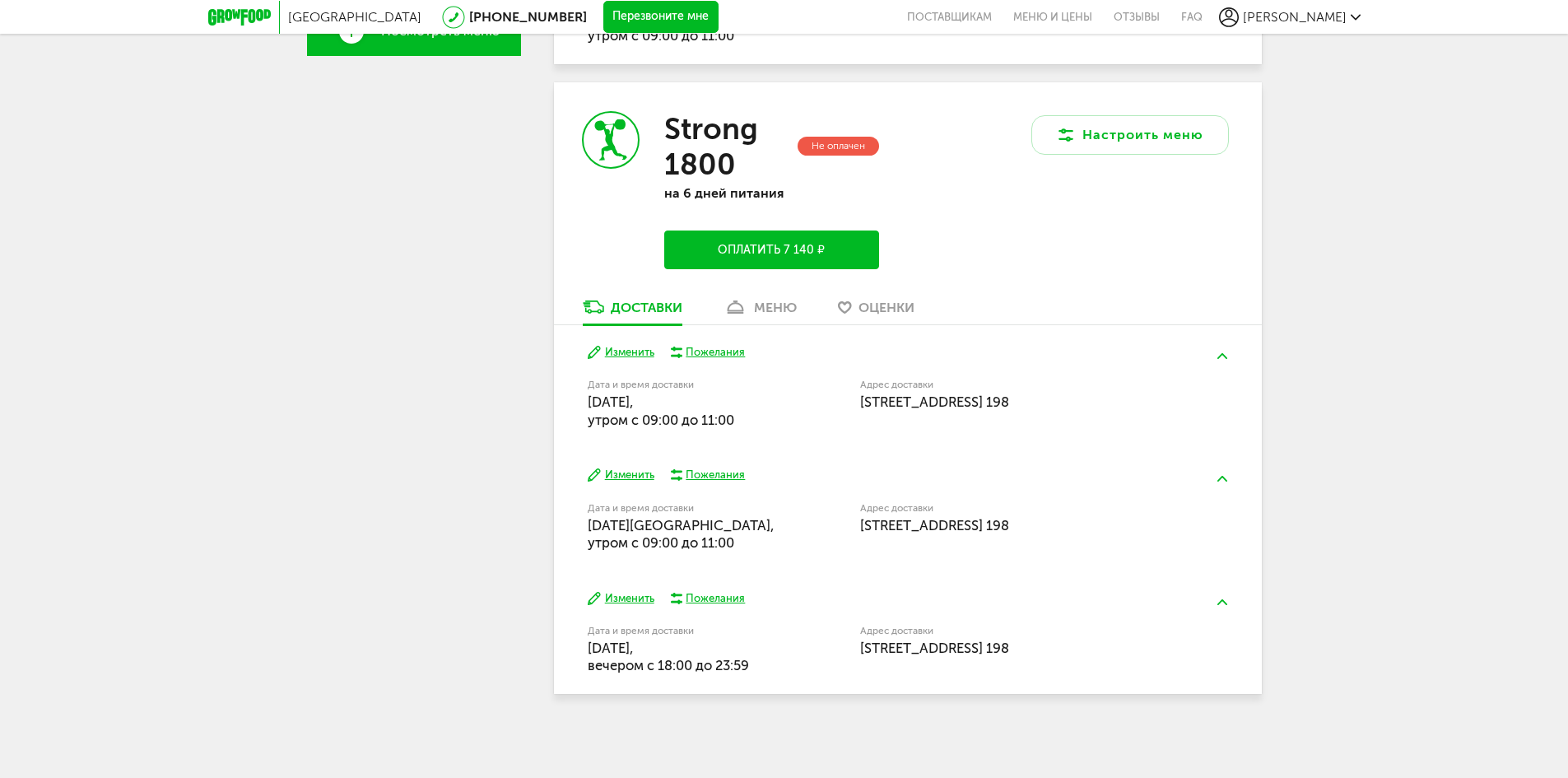
click at [615, 600] on button "Изменить" at bounding box center [621, 598] width 67 height 16
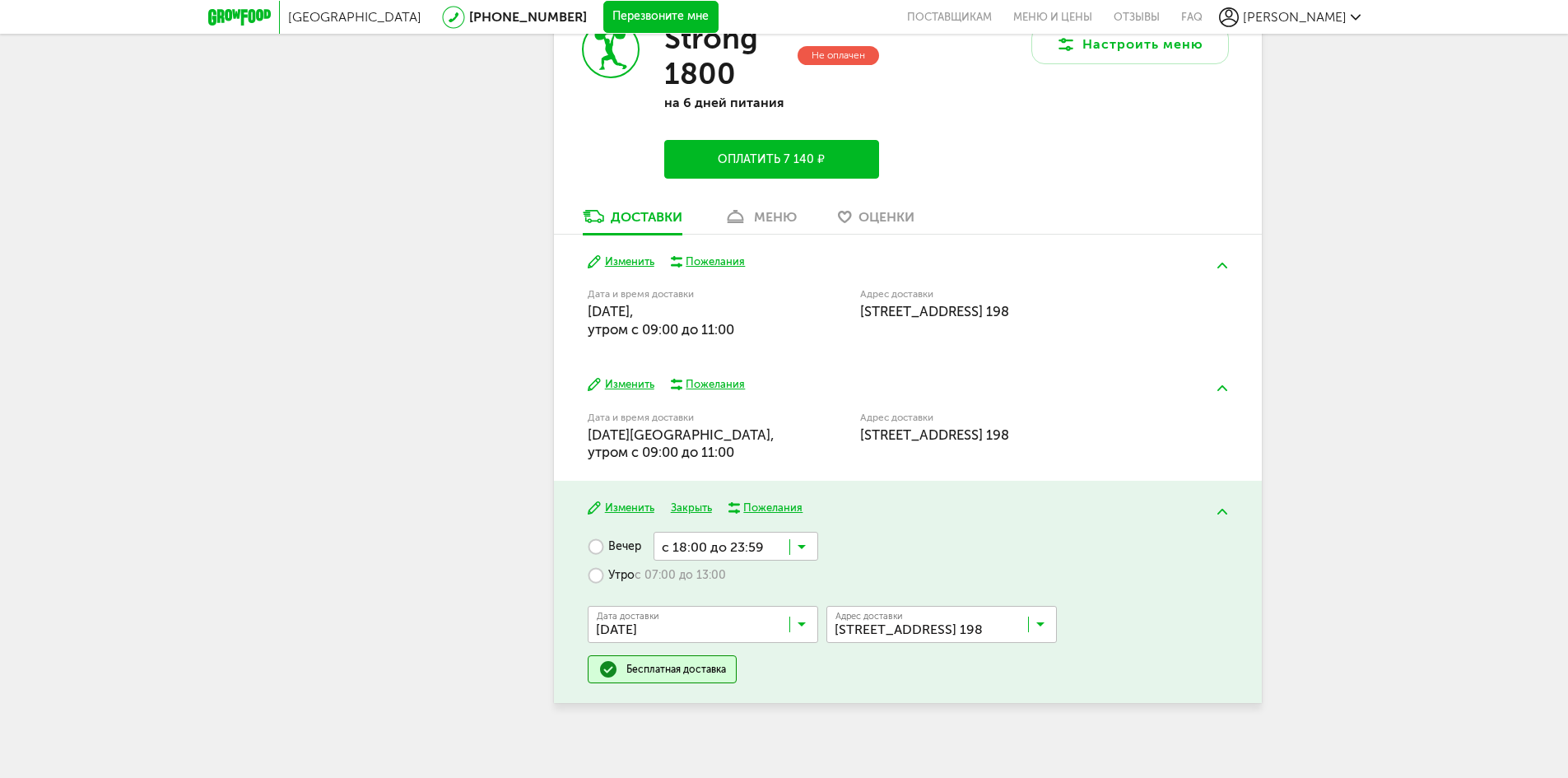
click at [799, 624] on icon at bounding box center [802, 628] width 8 height 16
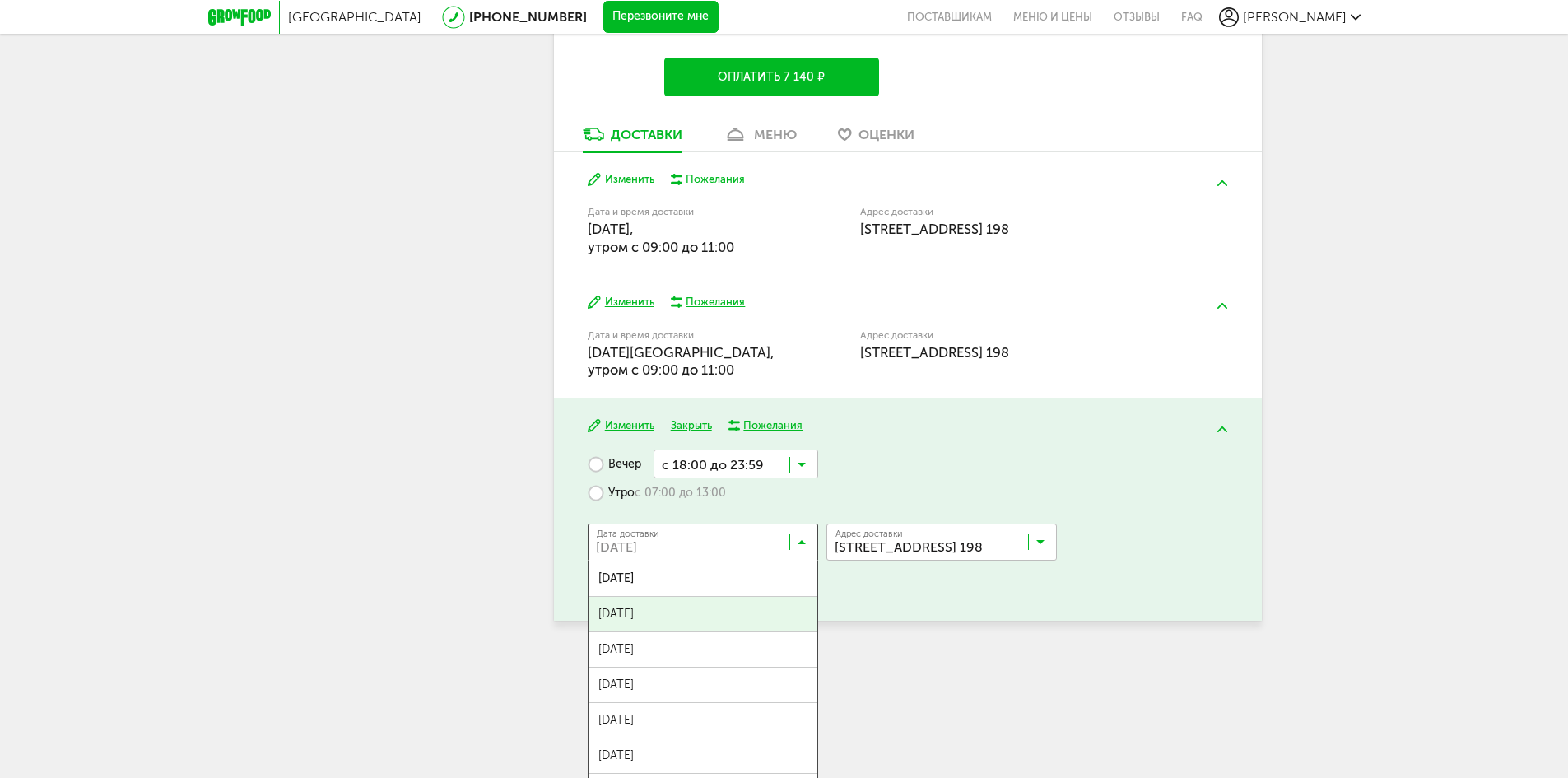
click at [669, 609] on span "[DATE]" at bounding box center [703, 614] width 229 height 35
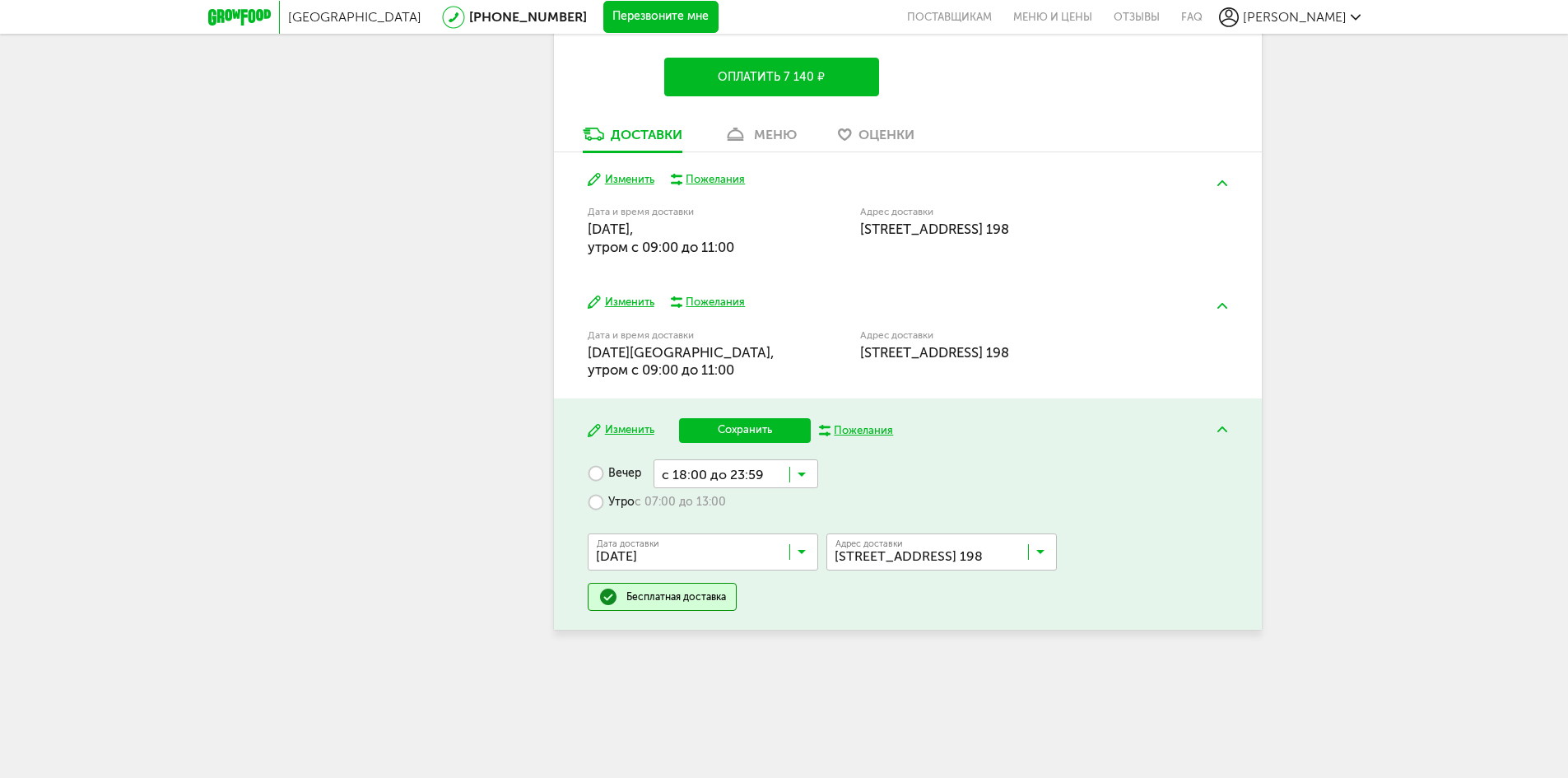
scroll to position [701, 0]
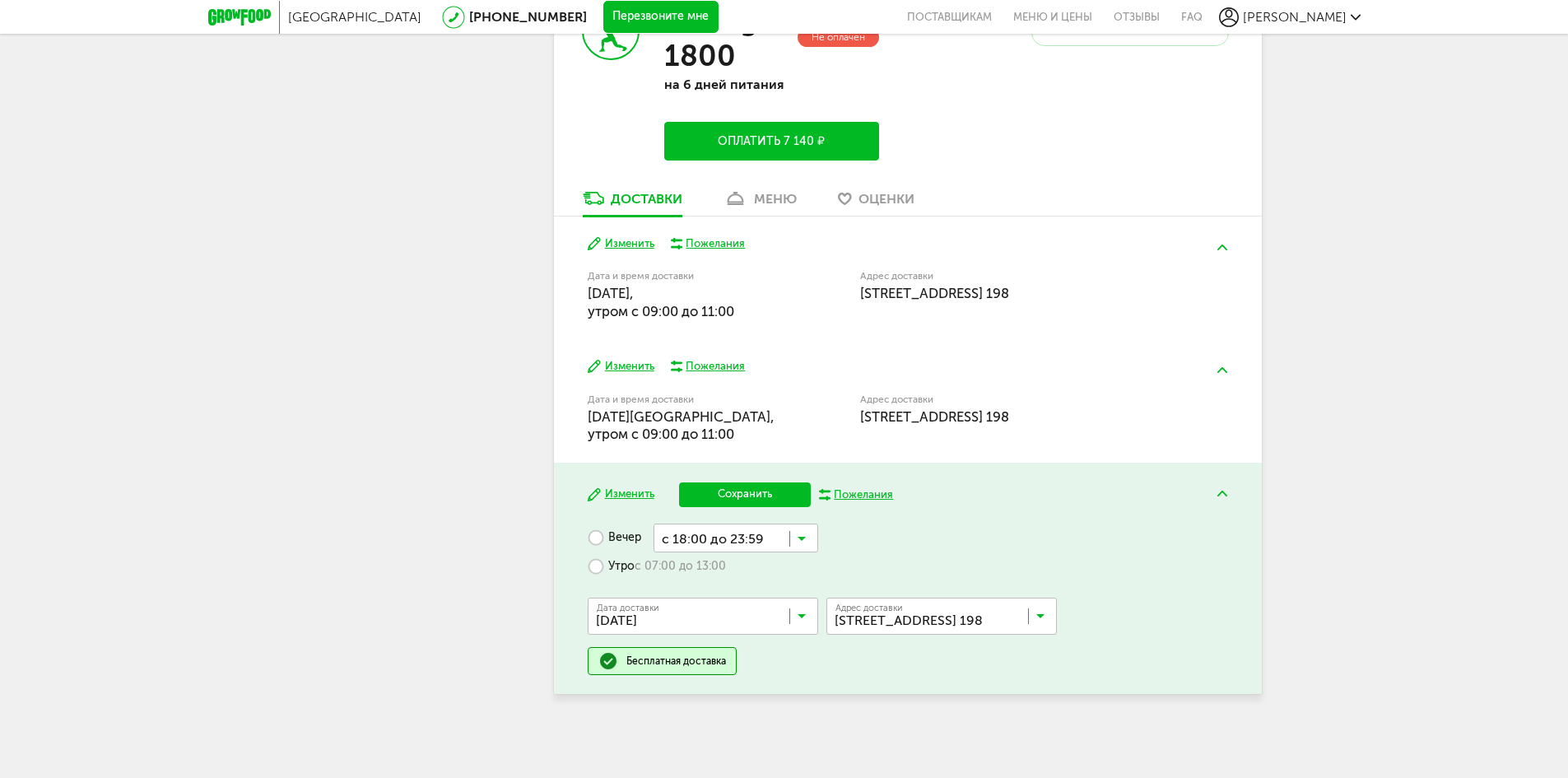
click at [791, 534] on input "Search for option" at bounding box center [736, 537] width 165 height 28
click at [627, 561] on label "Утро с 07:00 до 13:00" at bounding box center [657, 566] width 138 height 29
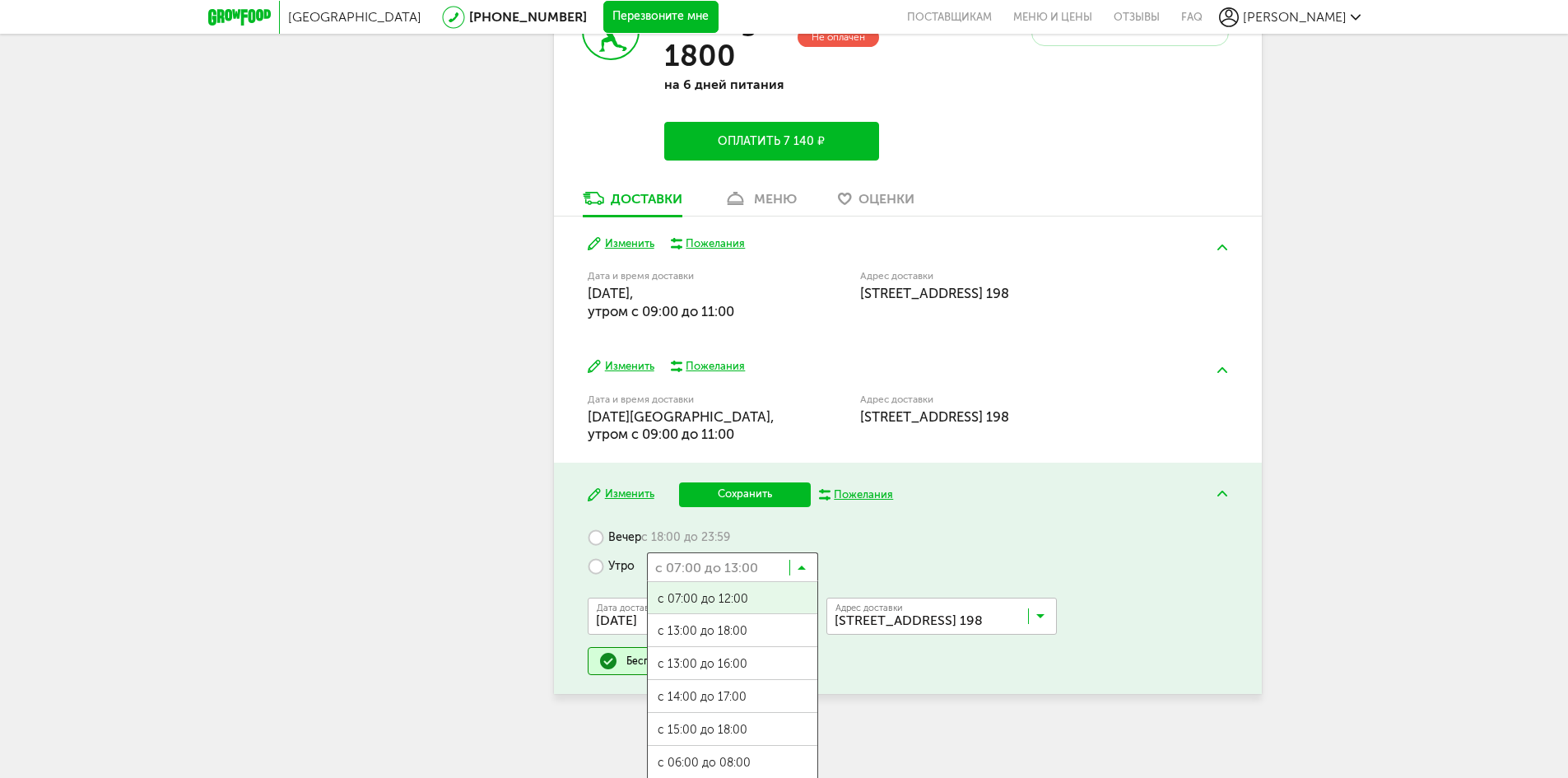
click at [800, 558] on input "Search for option" at bounding box center [733, 566] width 171 height 28
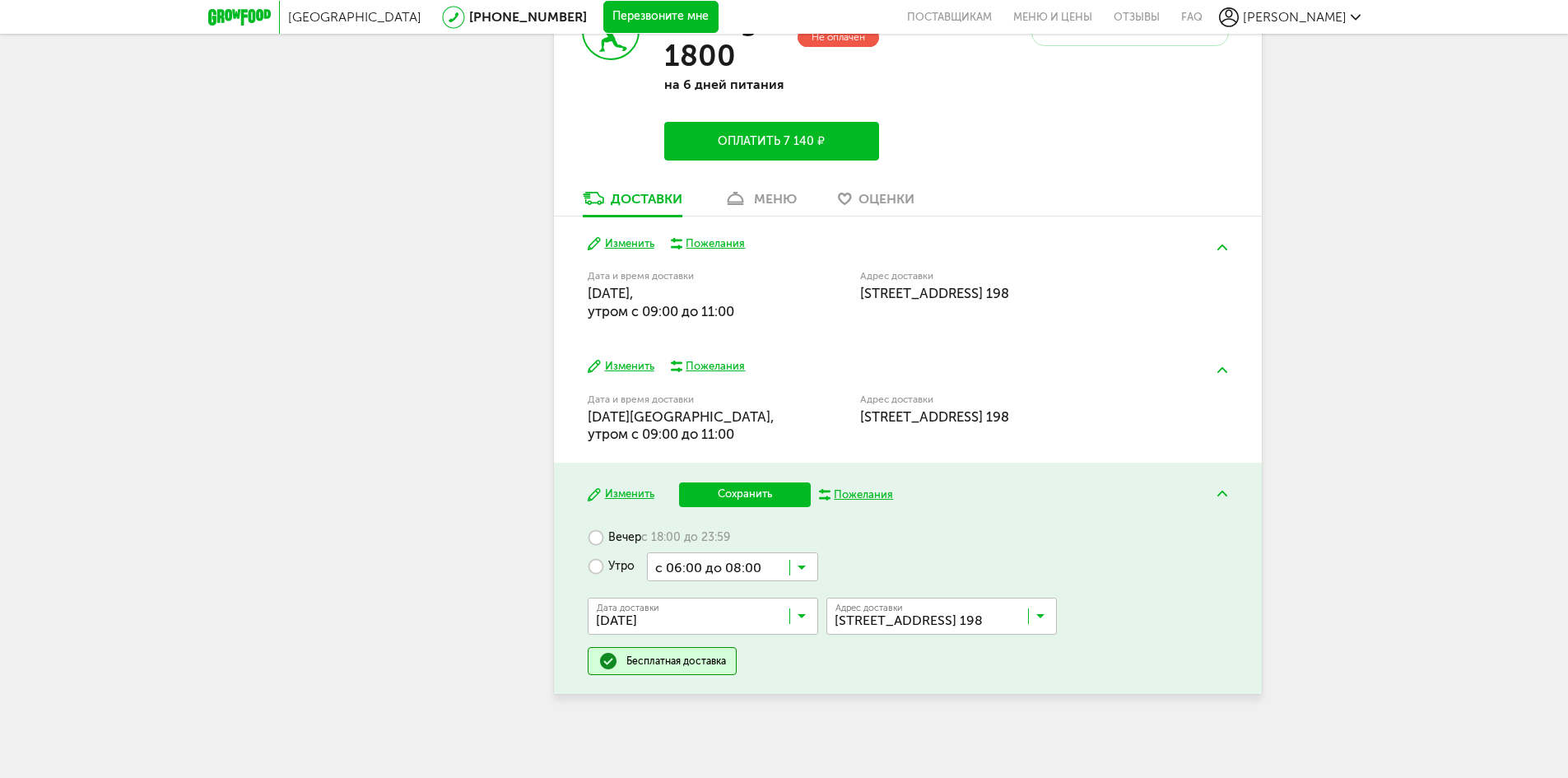
click at [803, 489] on button "Сохранить" at bounding box center [745, 494] width 132 height 25
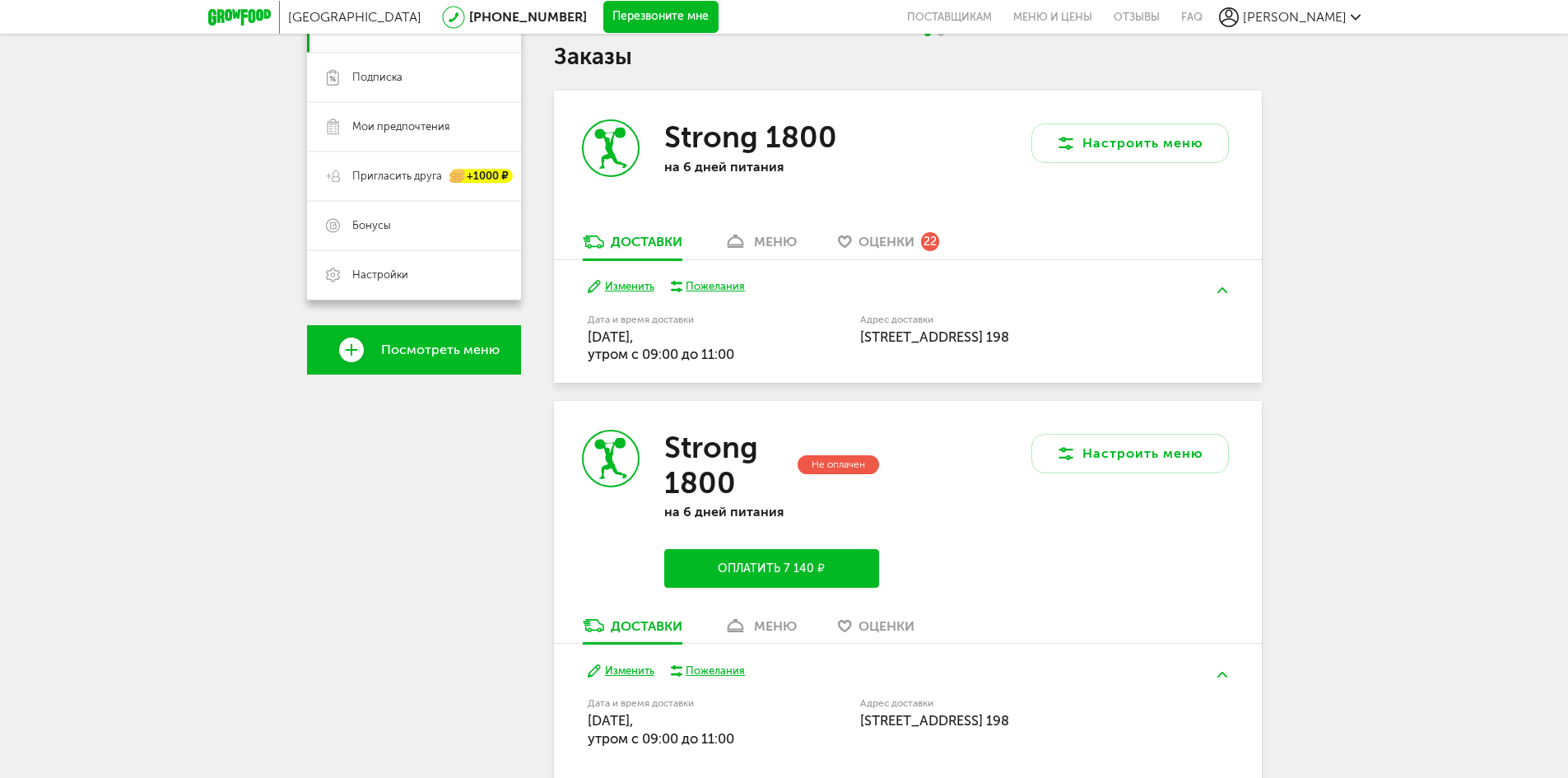
scroll to position [592, 0]
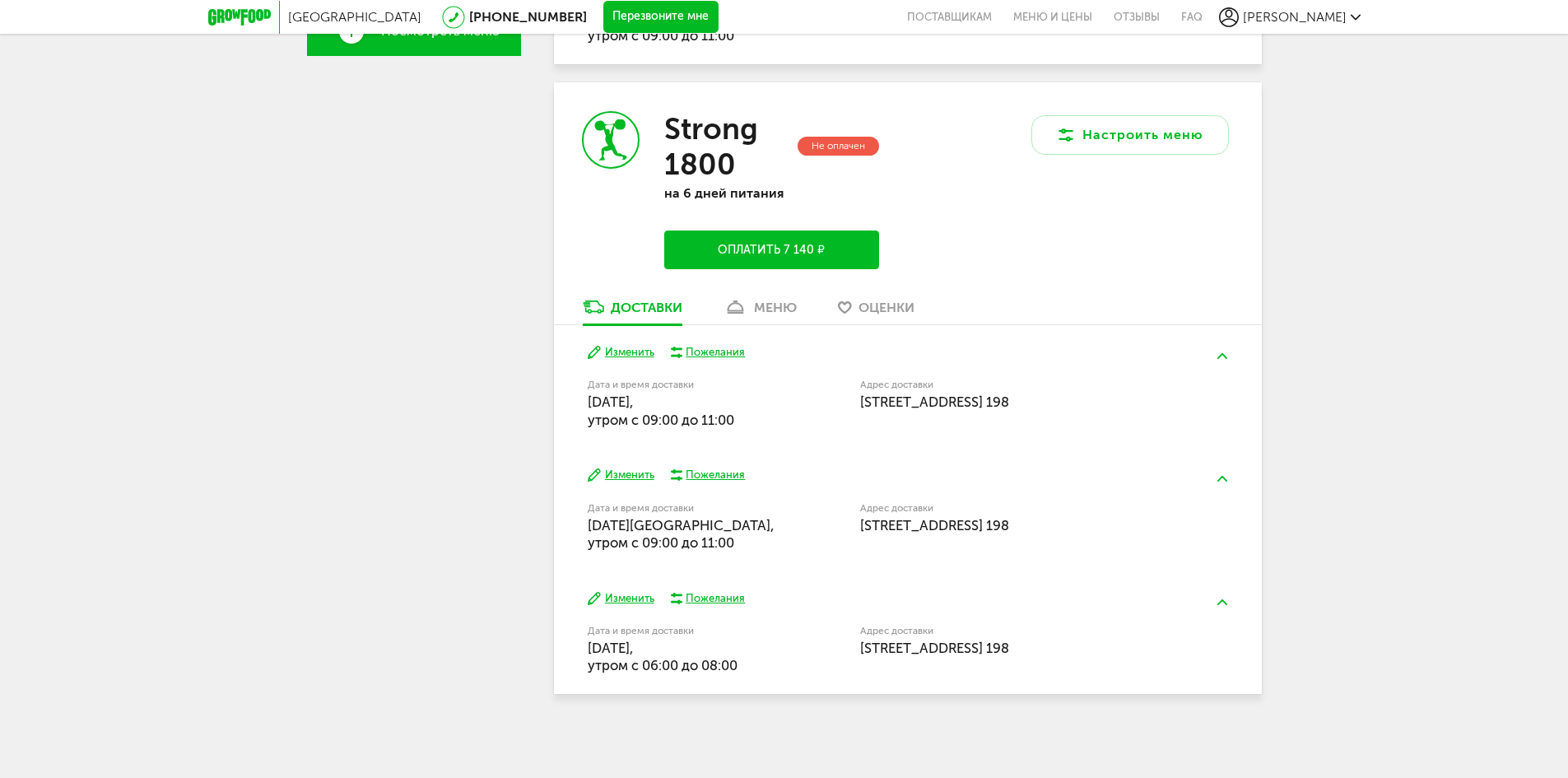
click at [636, 595] on button "Изменить" at bounding box center [621, 598] width 67 height 16
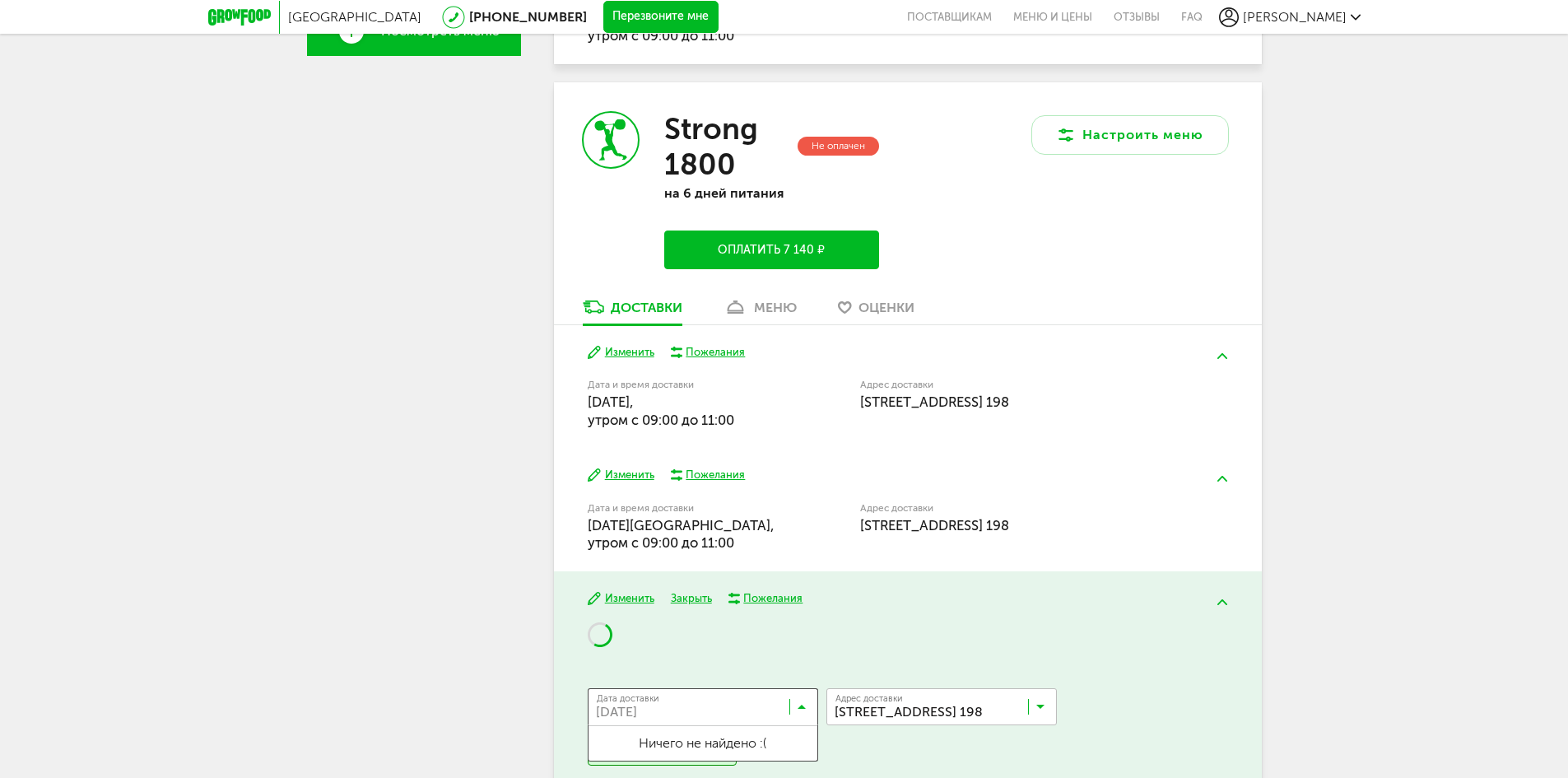
drag, startPoint x: 803, startPoint y: 702, endPoint x: 811, endPoint y: 682, distance: 21.5
click at [803, 701] on div "Дата доставки [DATE] Загрузка..." at bounding box center [703, 706] width 231 height 37
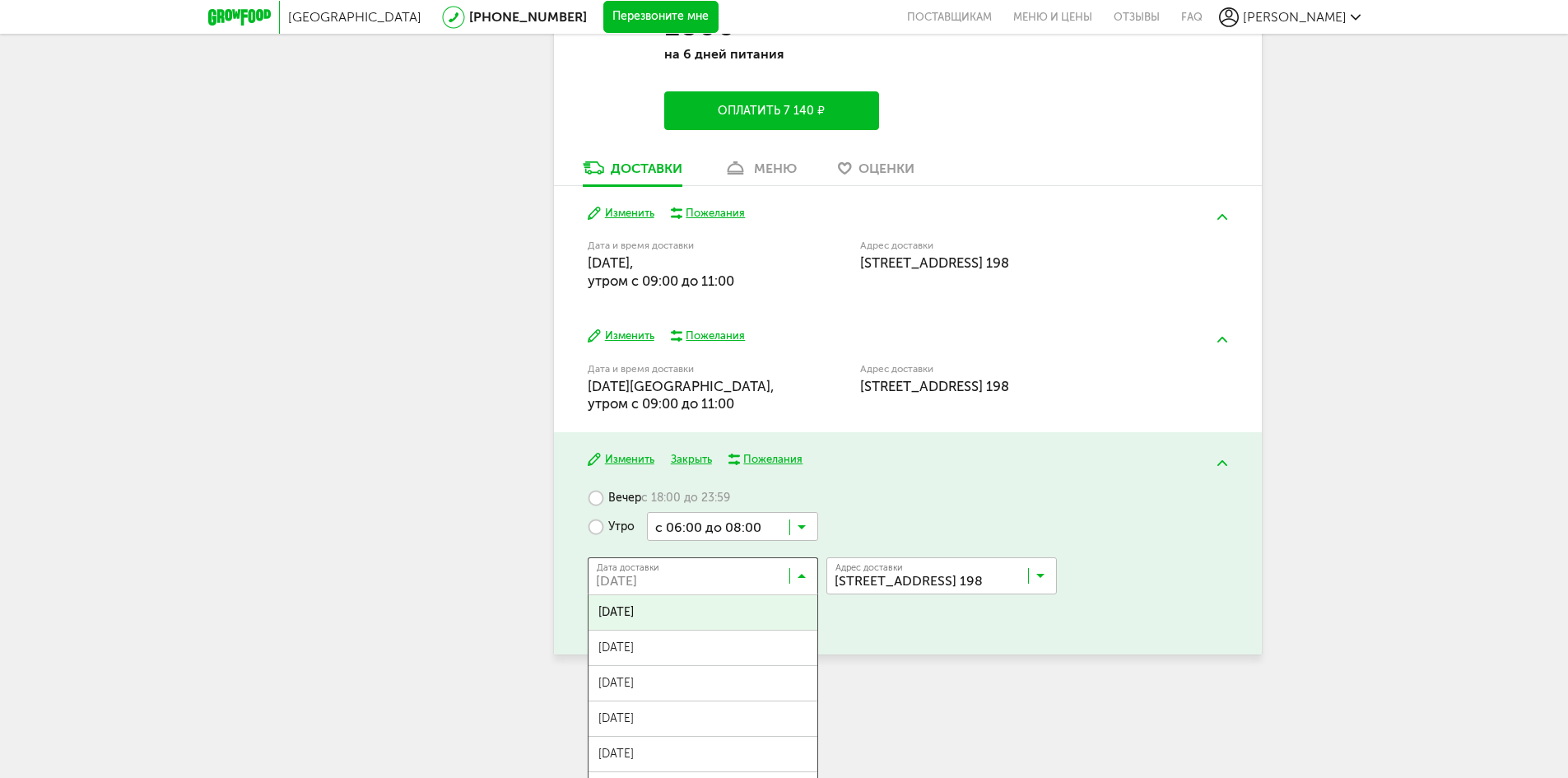
scroll to position [757, 0]
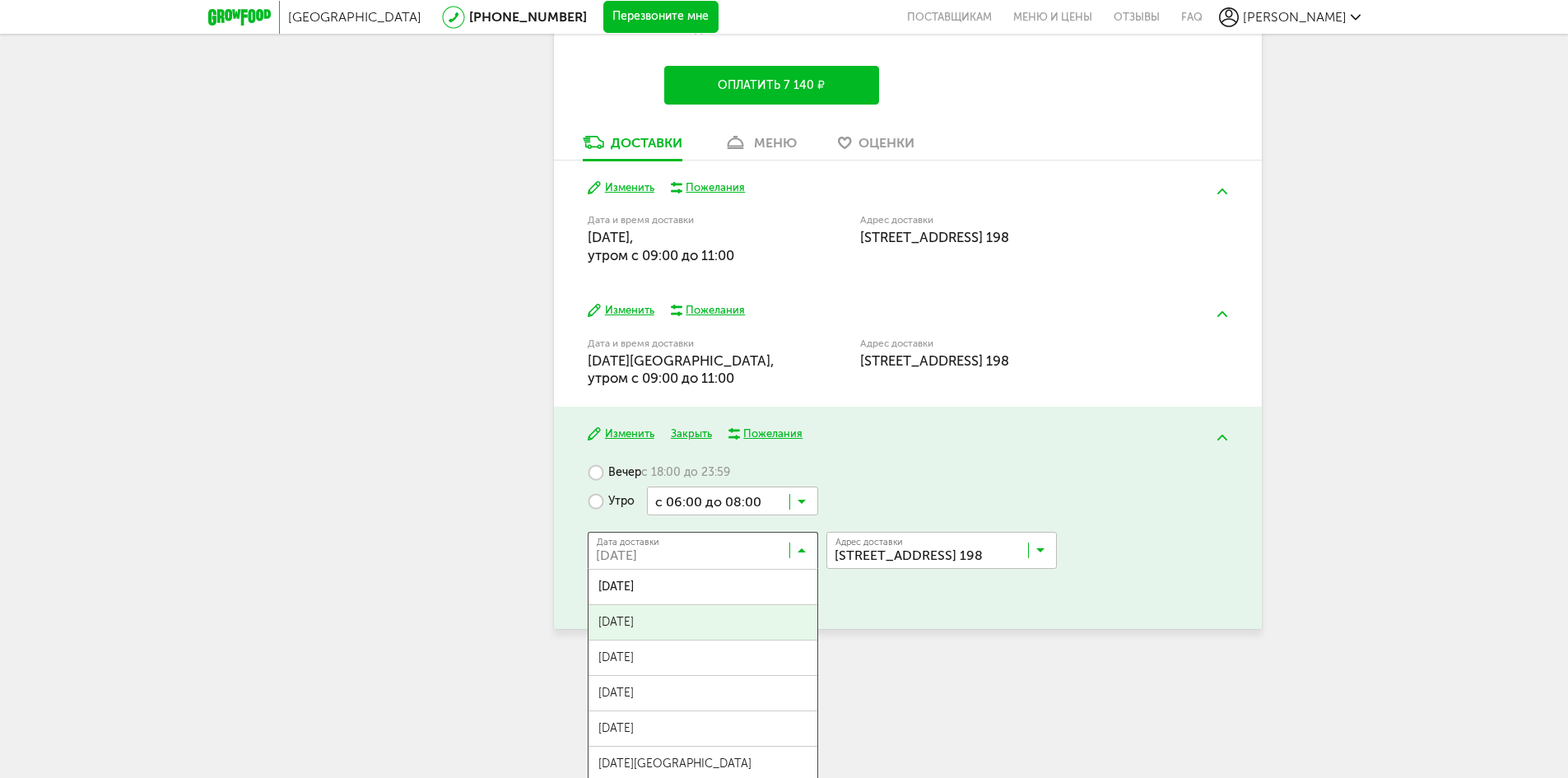
click at [720, 612] on ul "[DATE] сентября, [DATE], [DATE], [DATE], [DATE], [DATE], [DATE], [DATE], [DATE]…" at bounding box center [703, 733] width 231 height 329
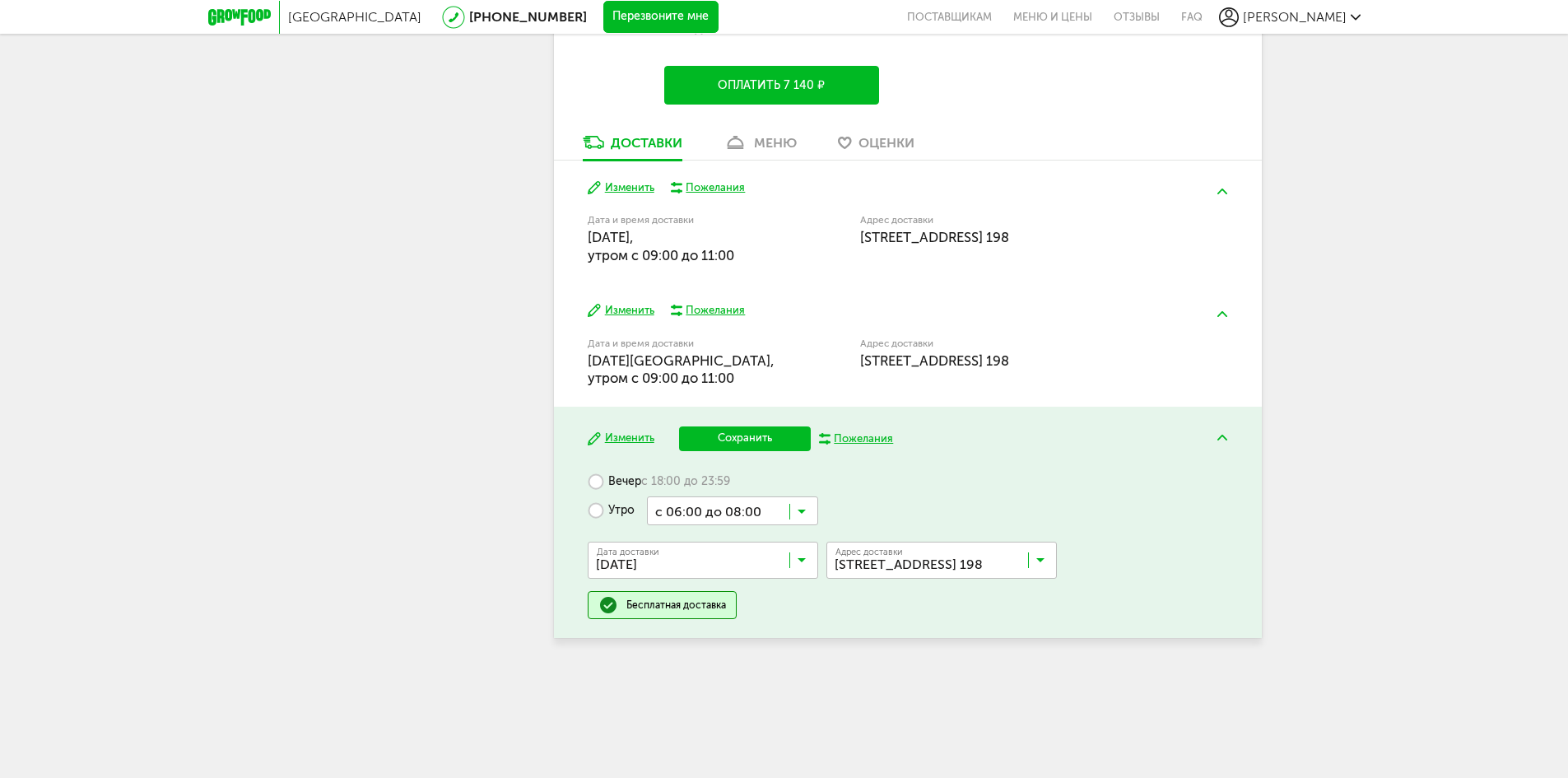
scroll to position [701, 0]
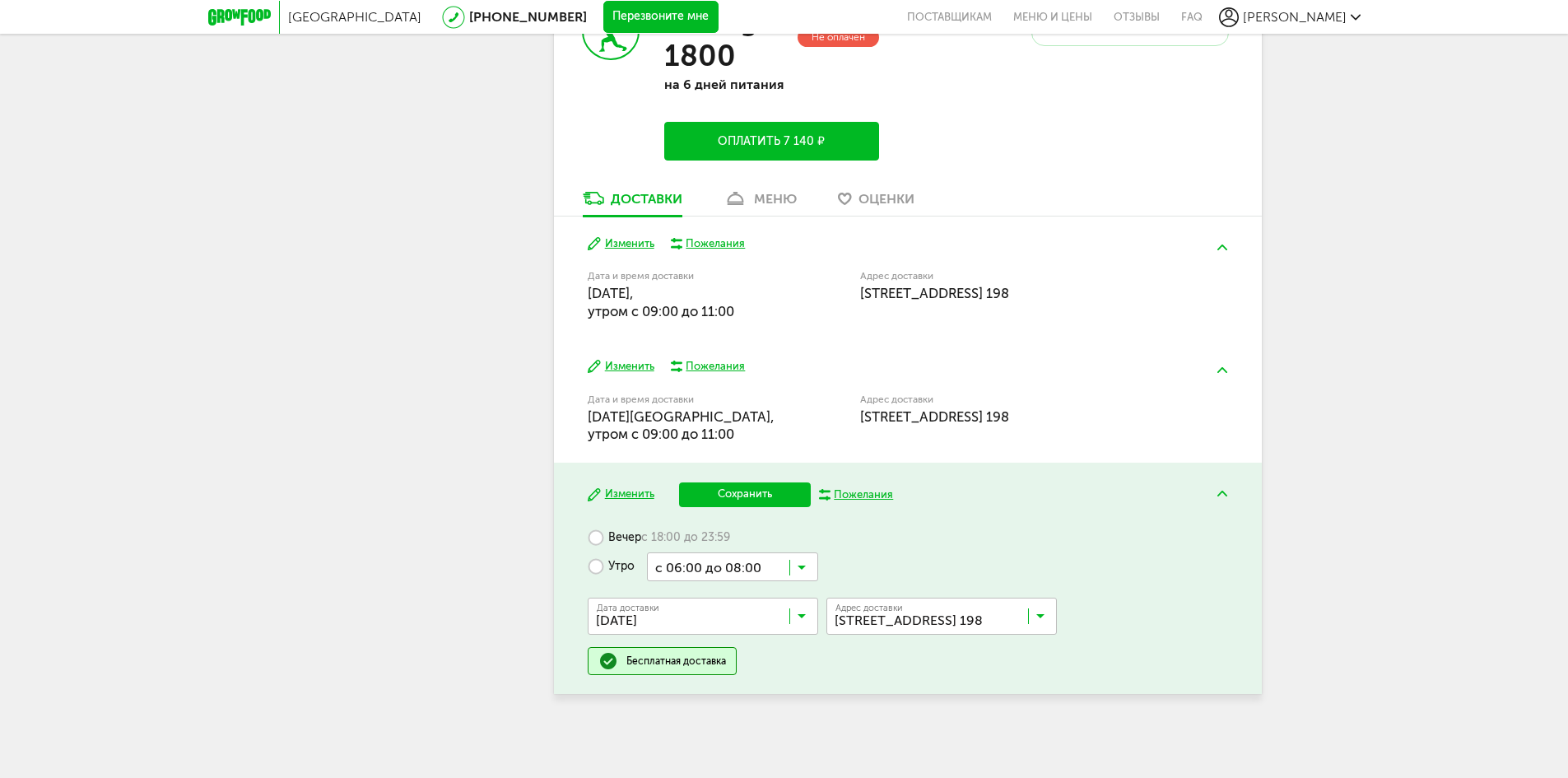
click at [805, 572] on icon at bounding box center [802, 571] width 8 height 16
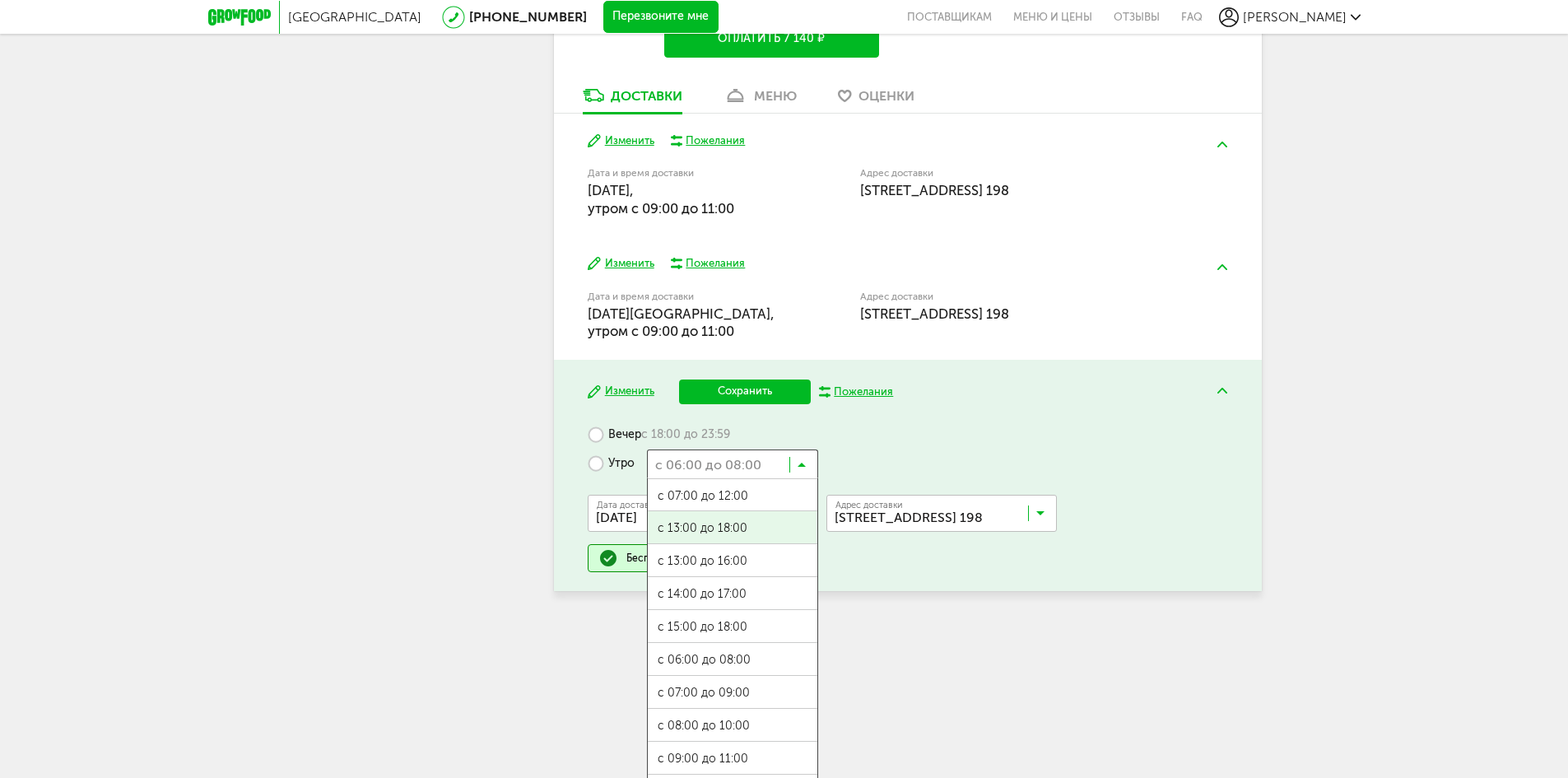
scroll to position [832, 0]
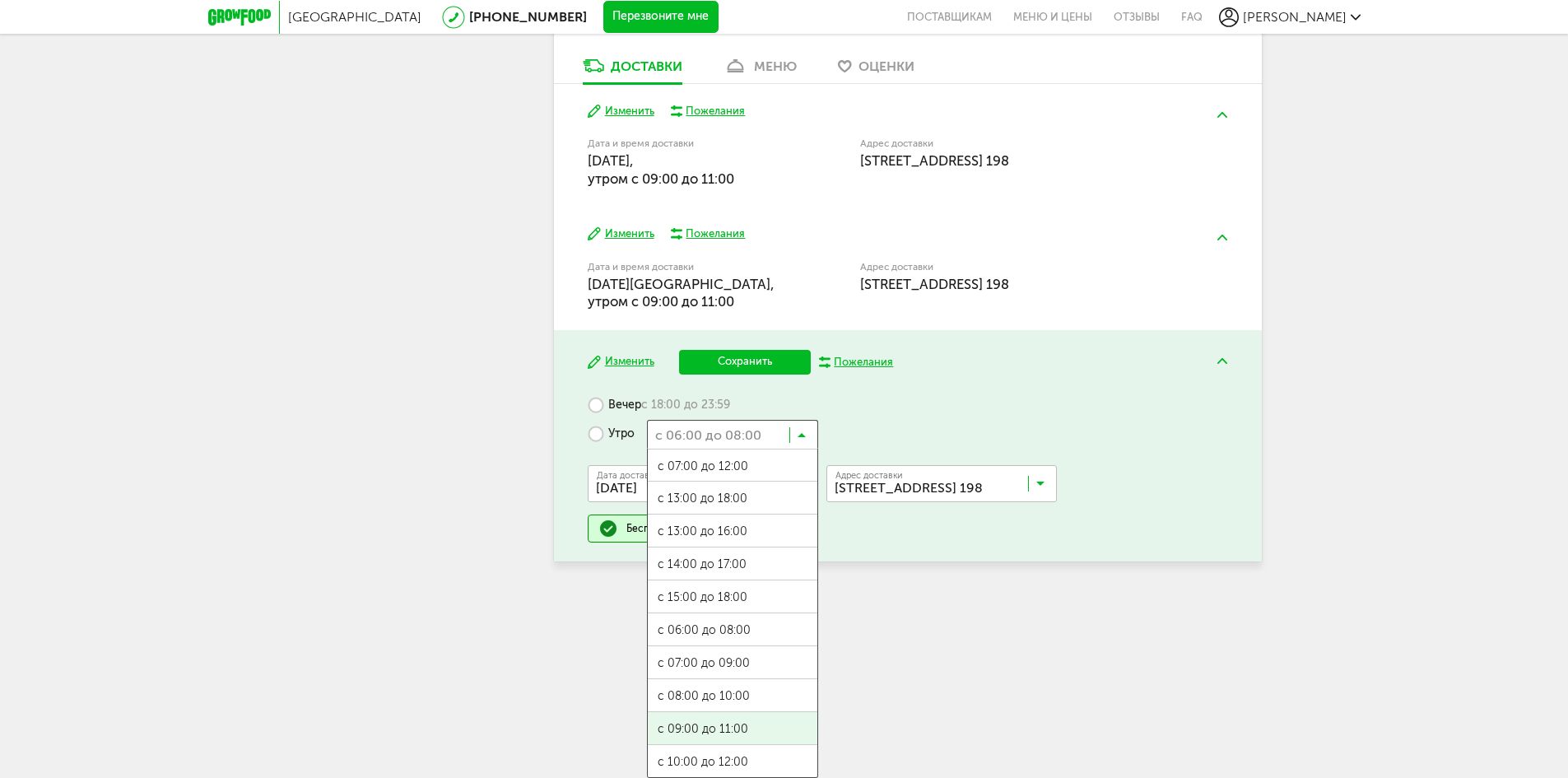
click at [730, 724] on span "с 09:00 до 11:00" at bounding box center [733, 729] width 170 height 35
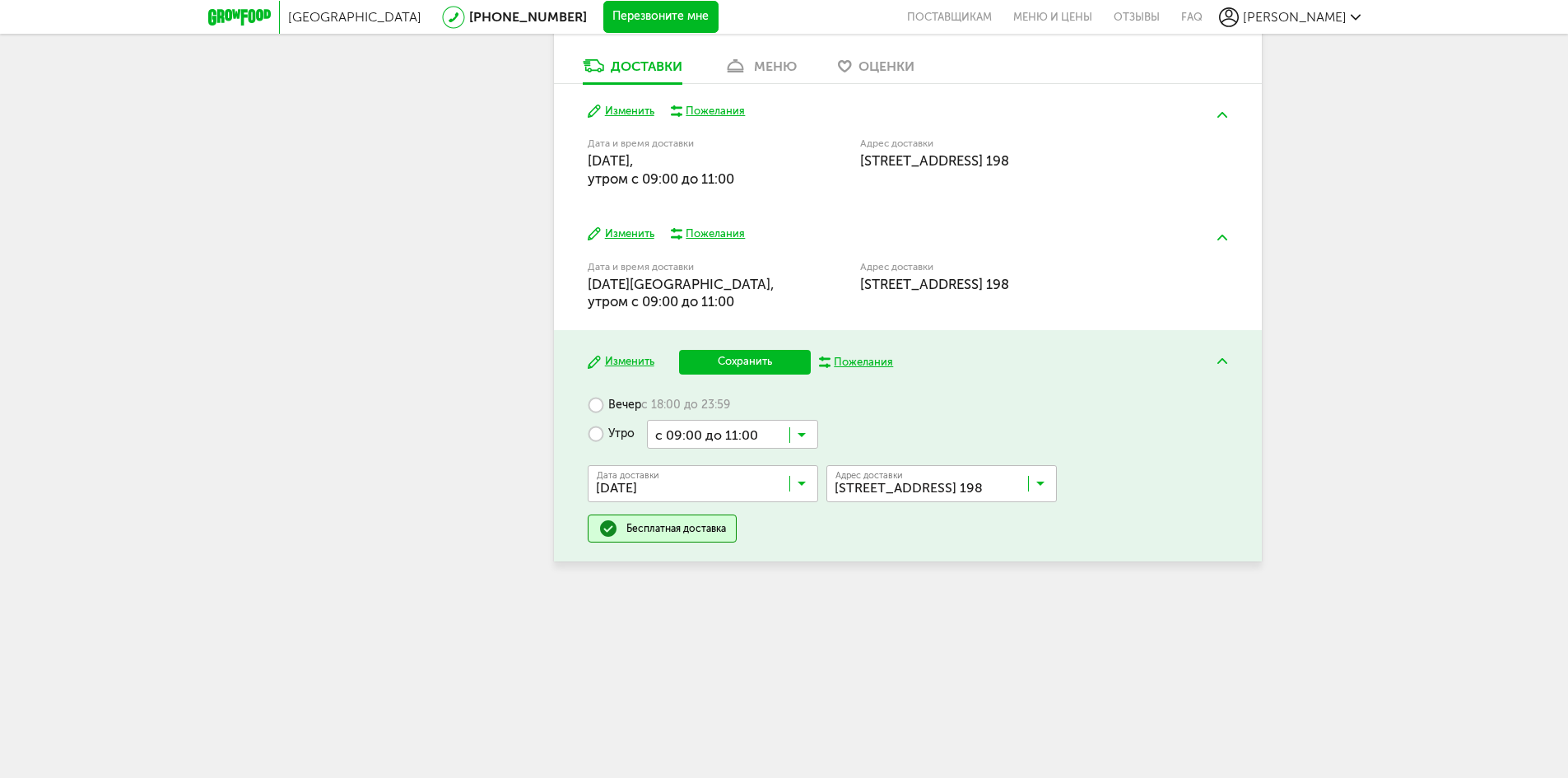
scroll to position [701, 0]
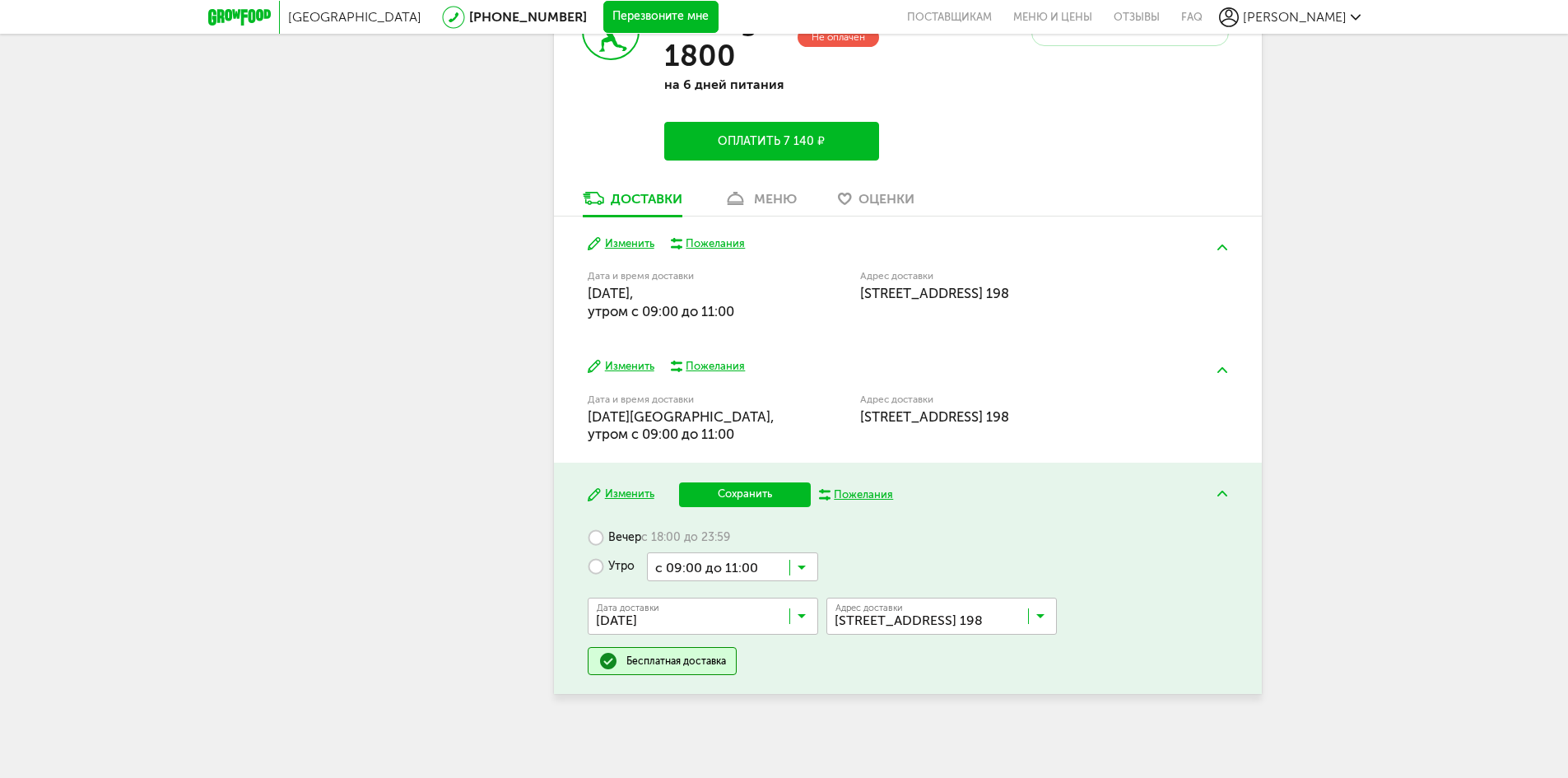
click at [763, 492] on button "Сохранить" at bounding box center [745, 494] width 132 height 25
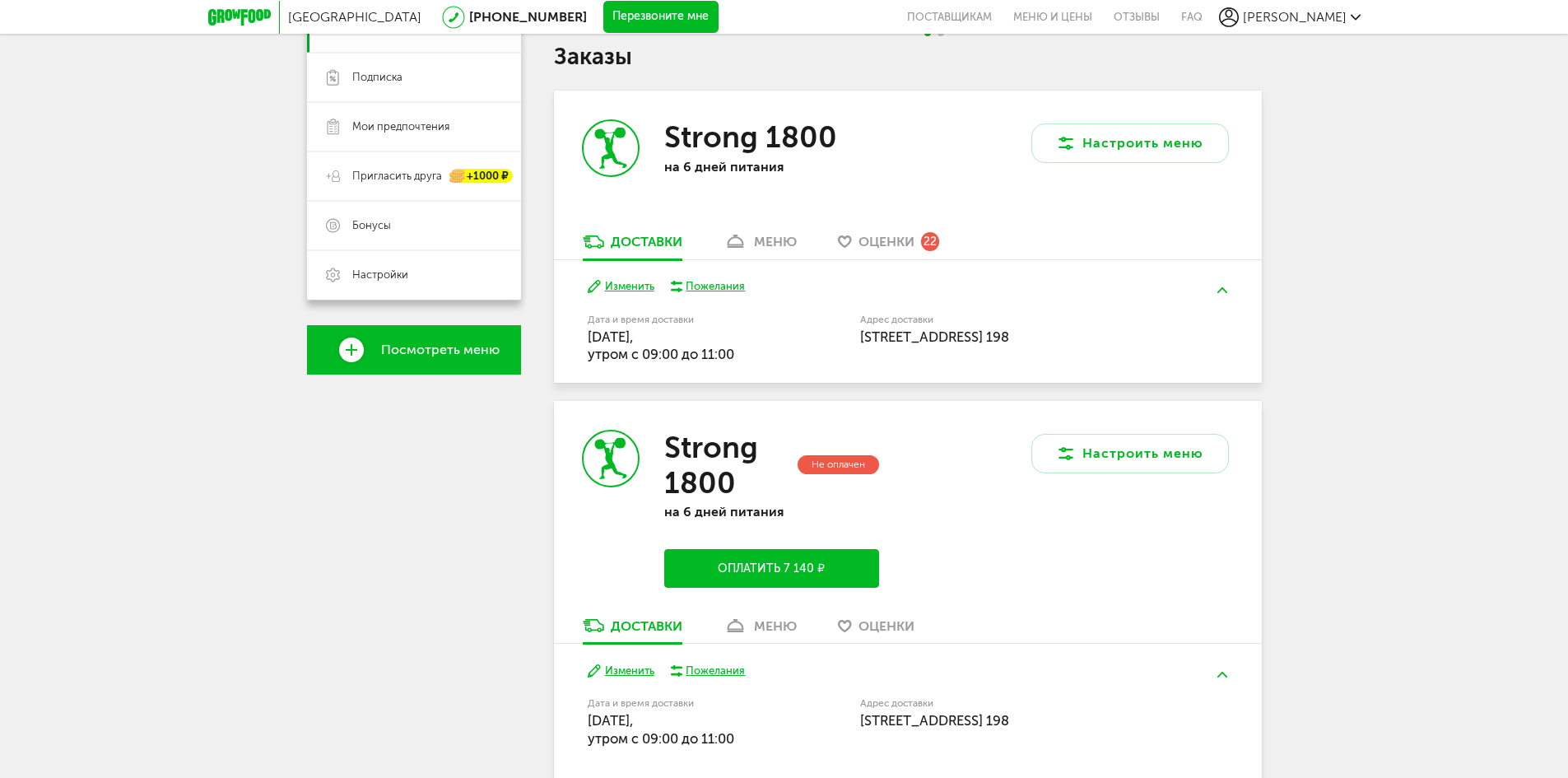
scroll to position [592, 0]
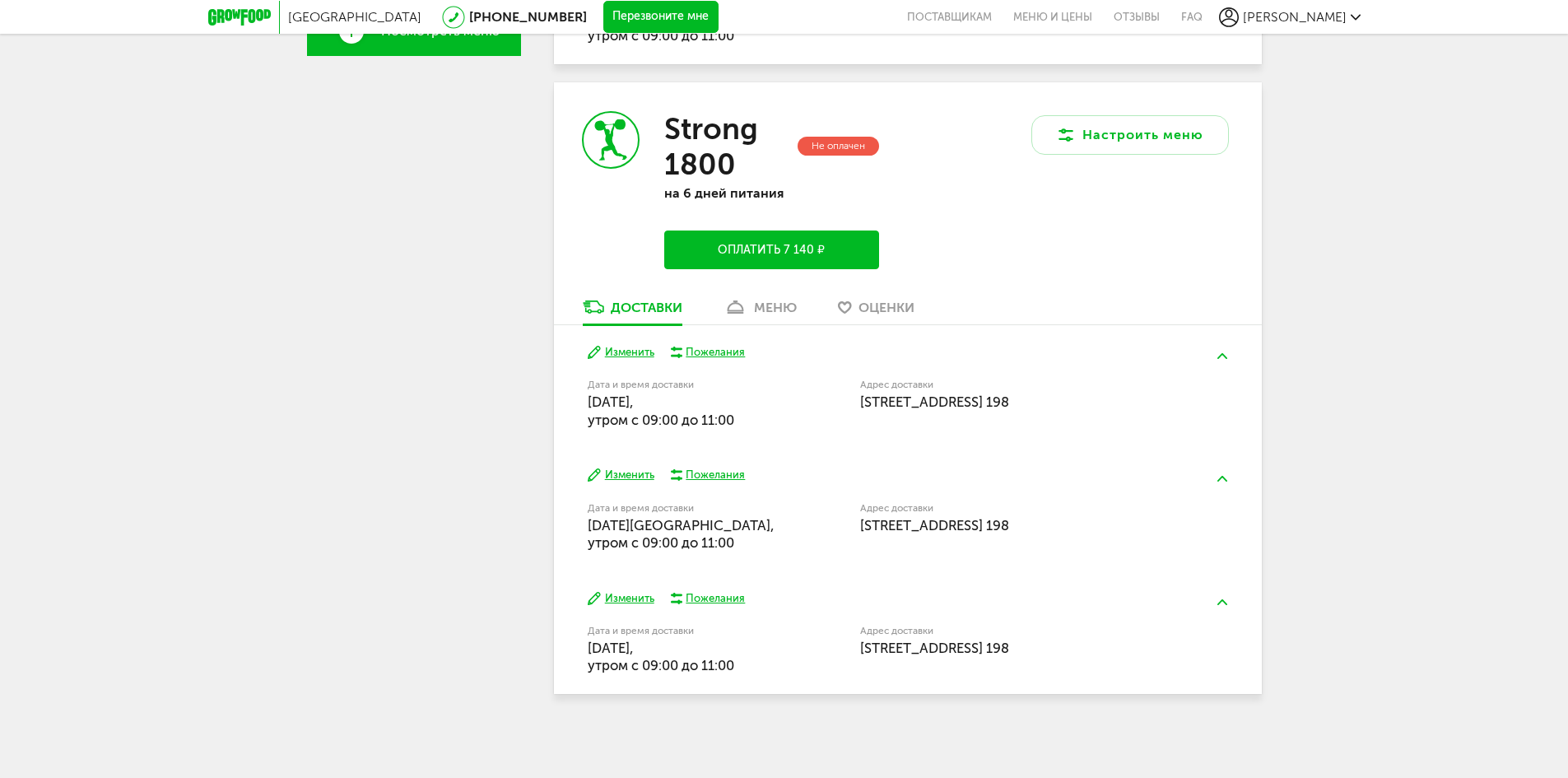
click at [748, 260] on button "Оплатить 7 140 ₽" at bounding box center [772, 250] width 214 height 39
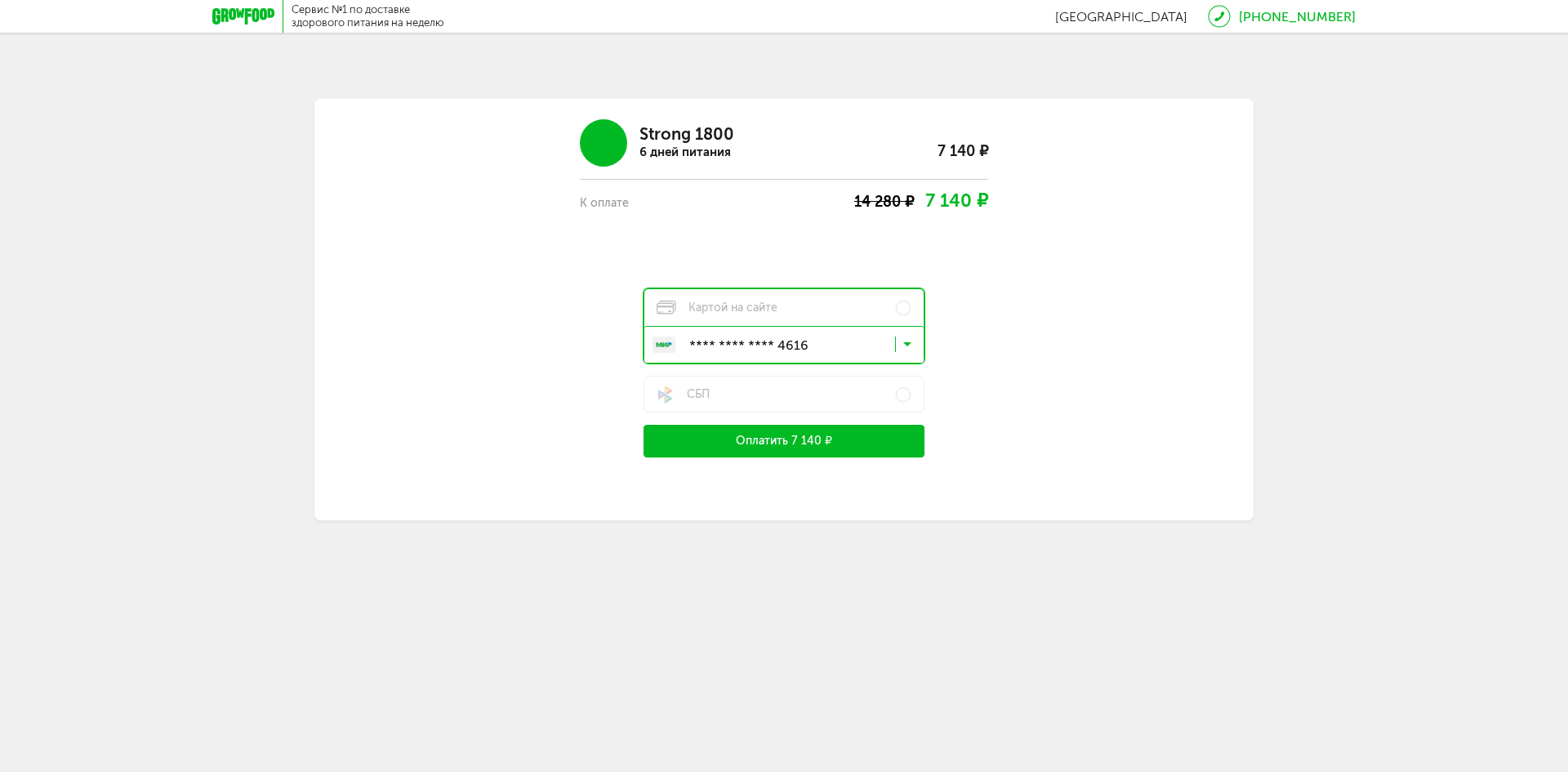
click at [796, 444] on button "Оплатить 7 140 ₽" at bounding box center [784, 441] width 281 height 33
